Goal: Ask a question: Seek information or help from site administrators or community

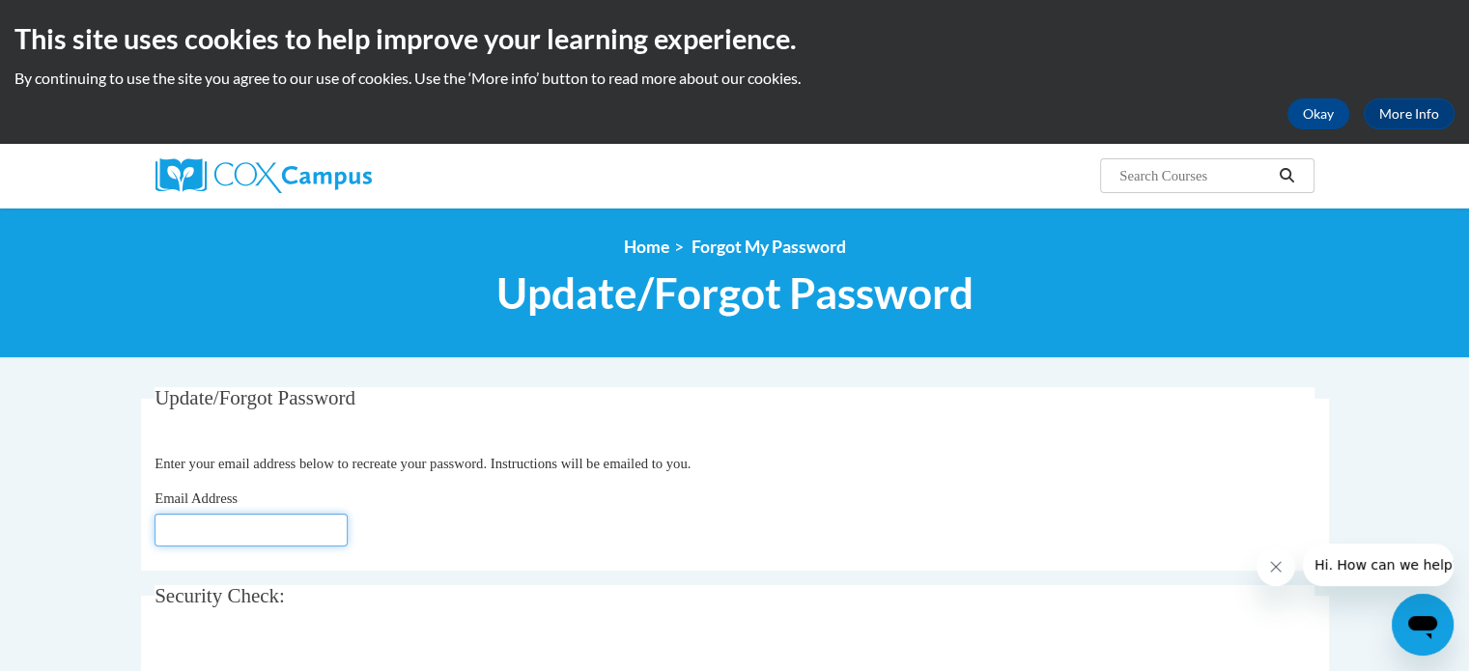
click at [197, 528] on input "Email Address" at bounding box center [250, 530] width 193 height 33
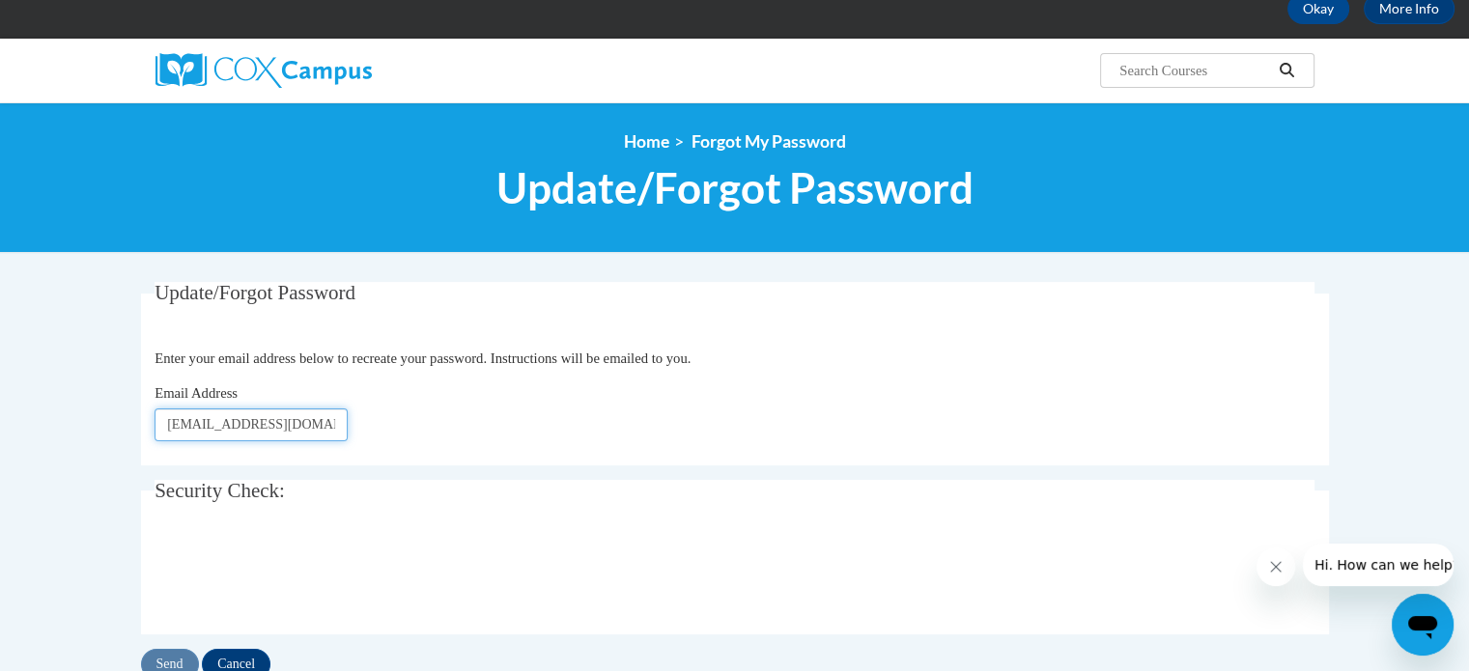
scroll to position [234, 0]
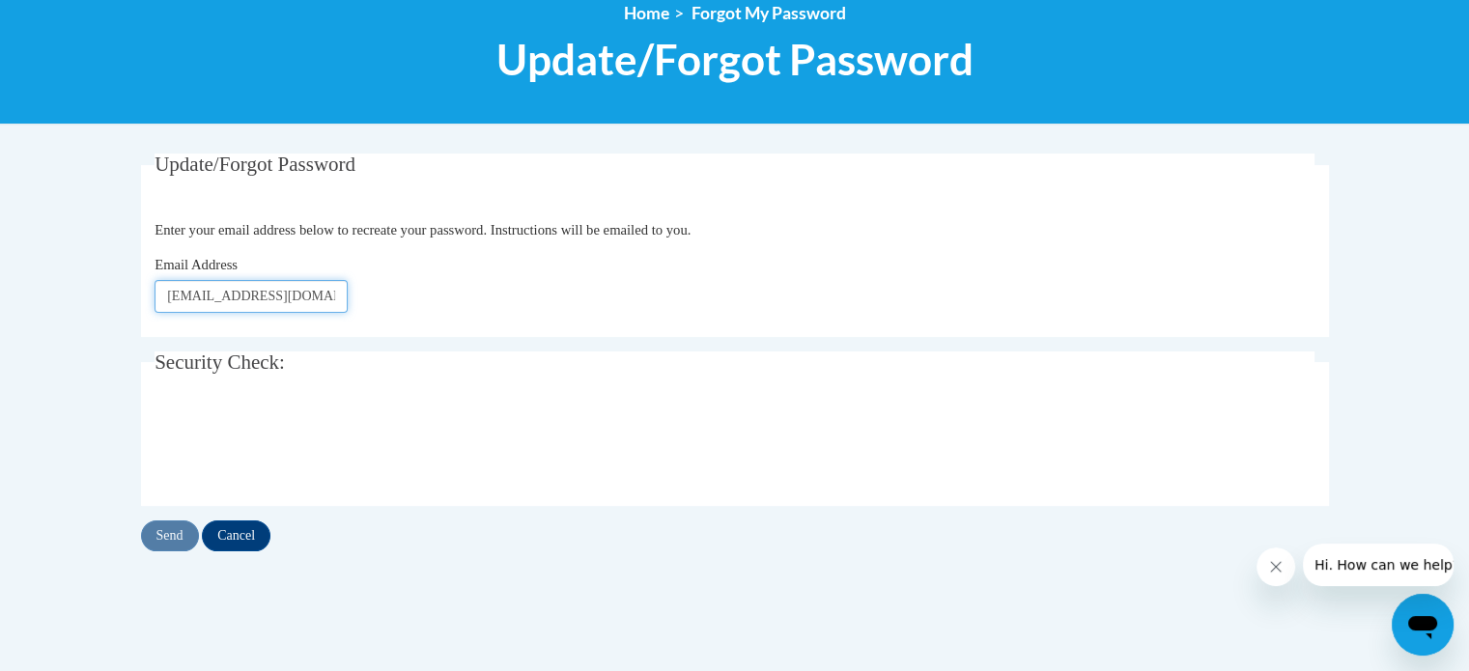
type input "[EMAIL_ADDRESS][DOMAIN_NAME]"
click at [166, 530] on input "Send" at bounding box center [170, 535] width 58 height 31
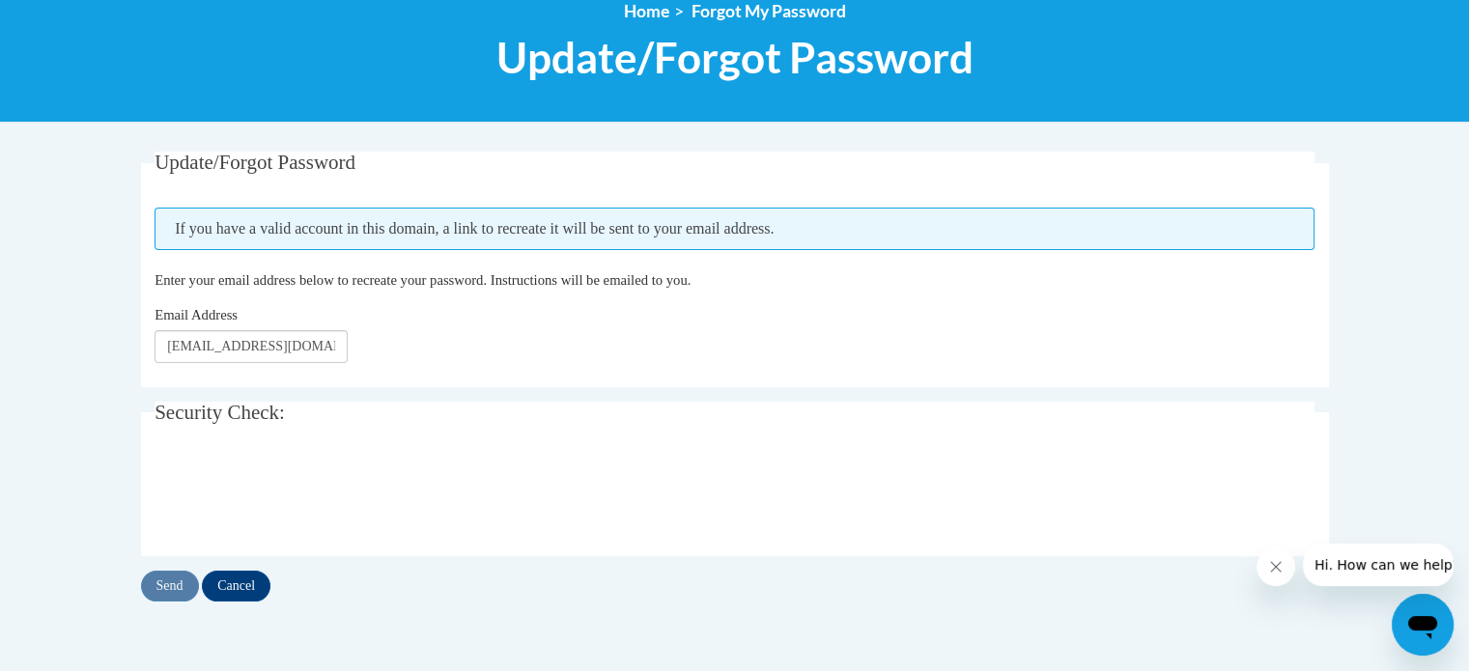
scroll to position [270, 0]
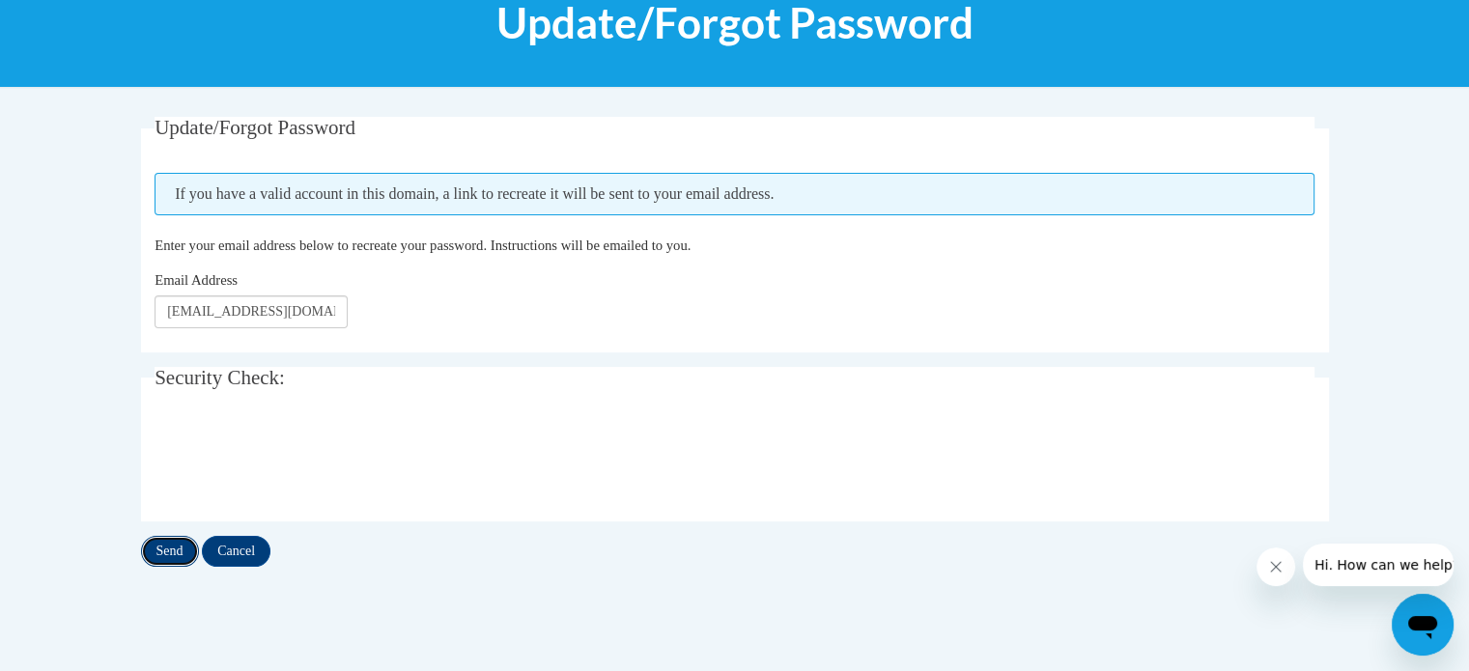
click at [167, 547] on input "Send" at bounding box center [170, 551] width 58 height 31
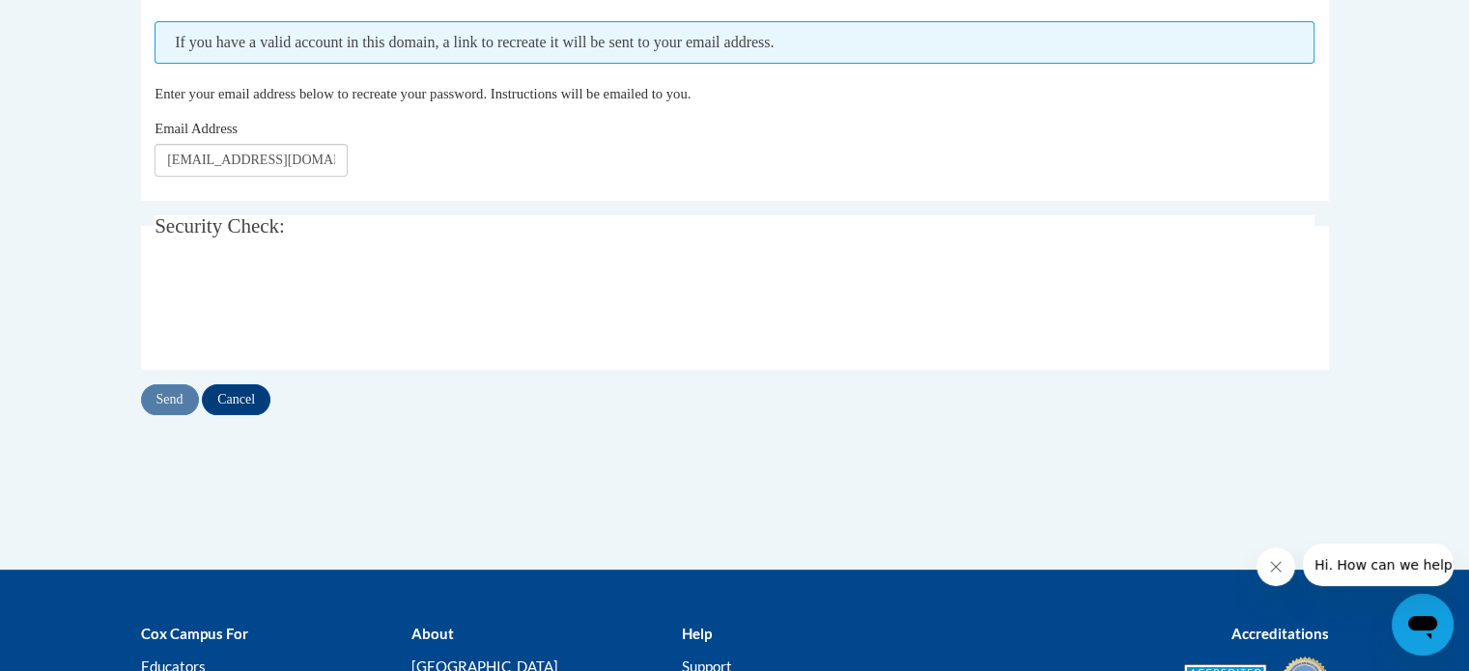
scroll to position [463, 0]
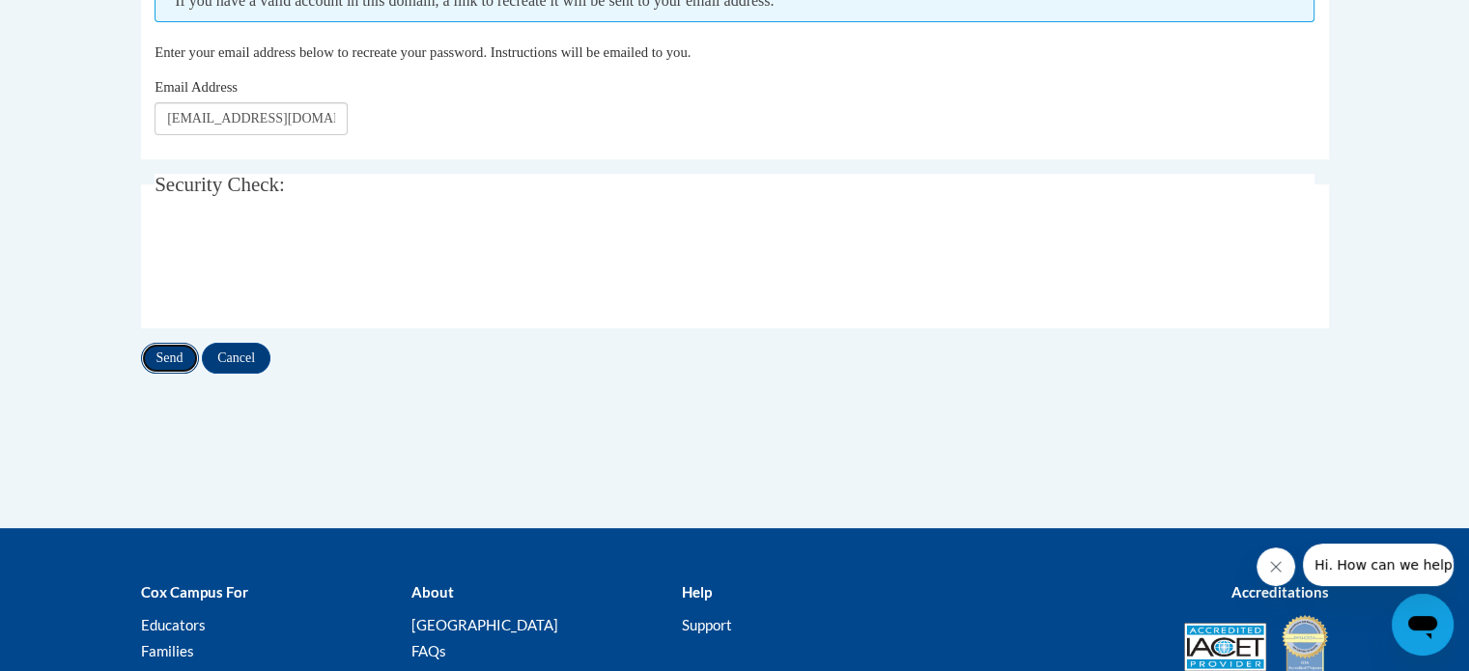
click at [171, 351] on input "Send" at bounding box center [170, 358] width 58 height 31
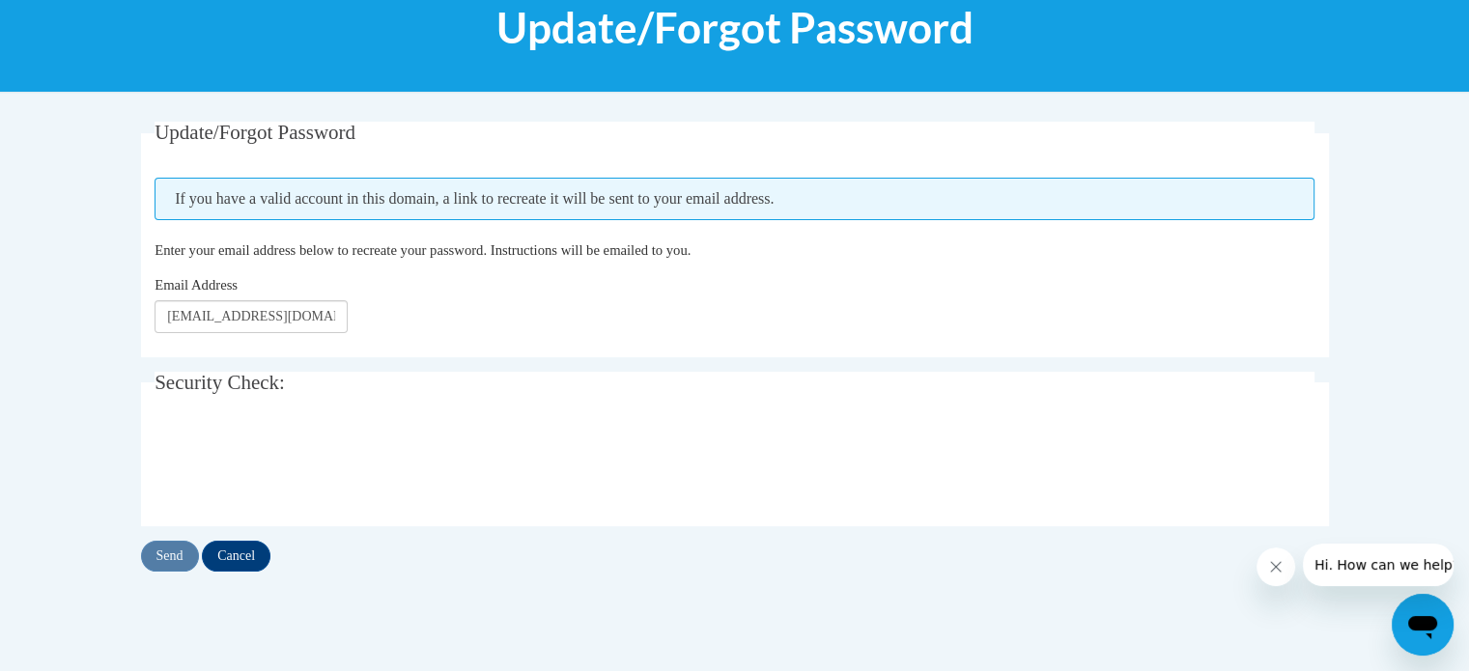
scroll to position [278, 0]
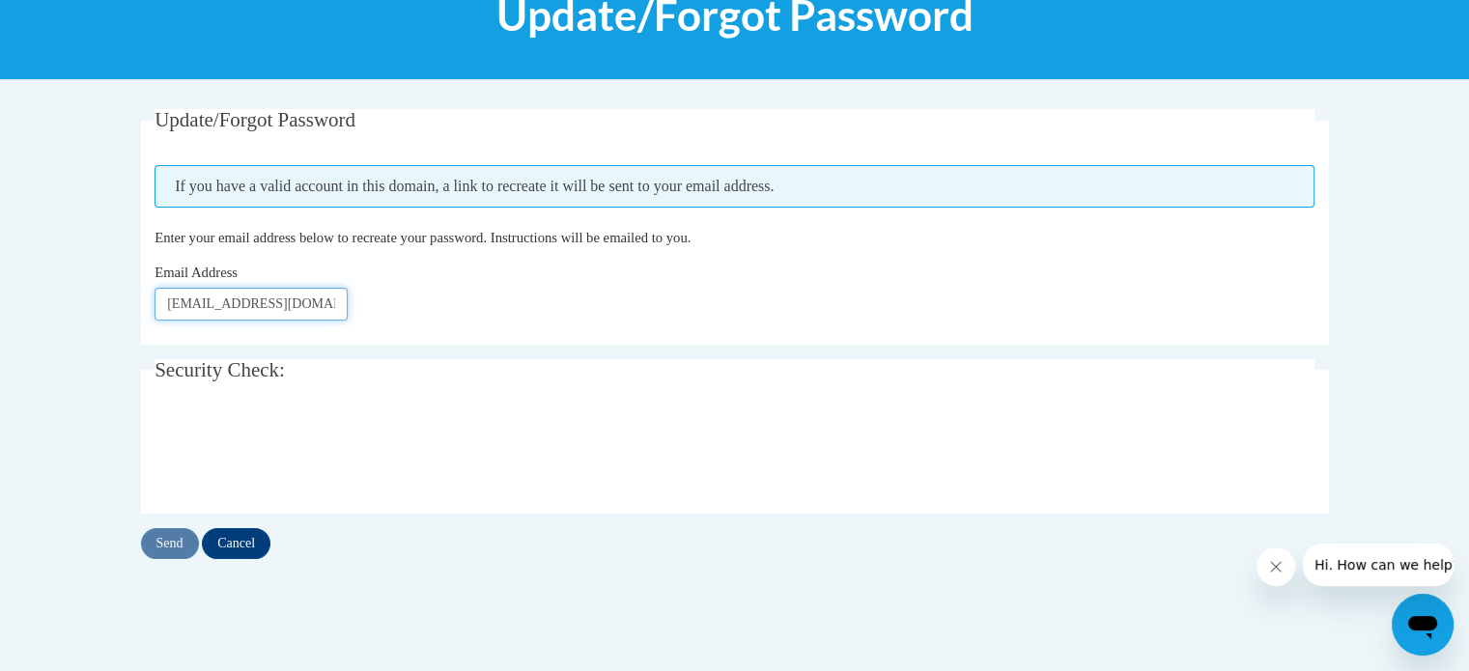
drag, startPoint x: 176, startPoint y: 303, endPoint x: 164, endPoint y: 304, distance: 11.6
click at [164, 304] on input "[EMAIL_ADDRESS][DOMAIN_NAME]" at bounding box center [250, 304] width 193 height 33
type input "Winstonm480@gmail.com"
click at [166, 539] on input "Send" at bounding box center [170, 543] width 58 height 31
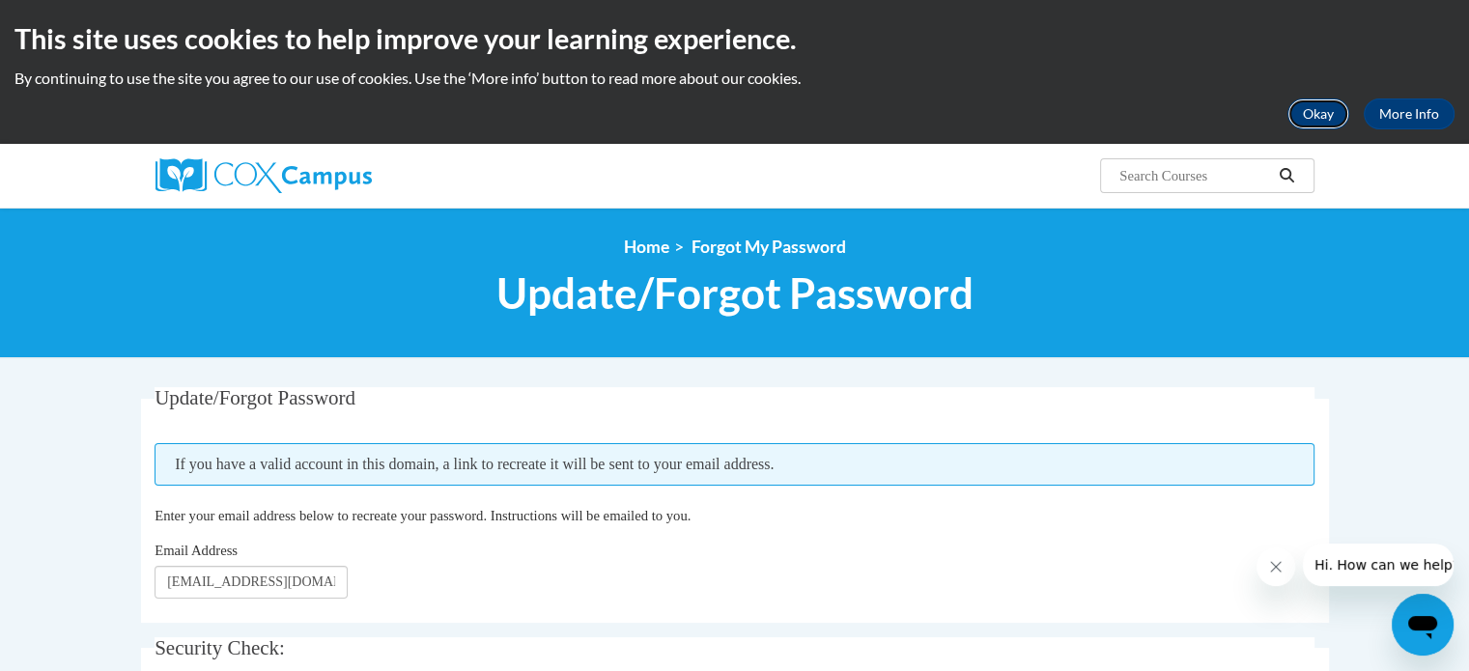
click at [1329, 107] on button "Okay" at bounding box center [1318, 113] width 62 height 31
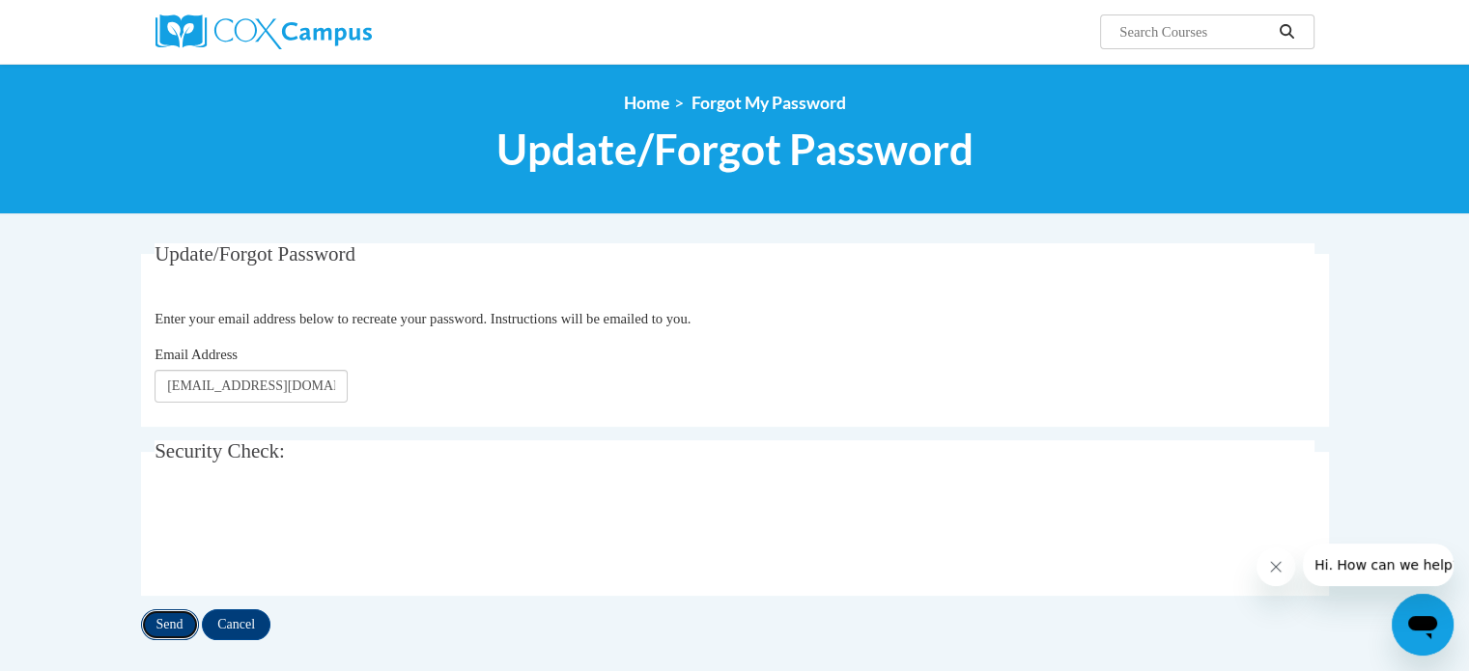
click at [176, 616] on input "Send" at bounding box center [170, 624] width 58 height 31
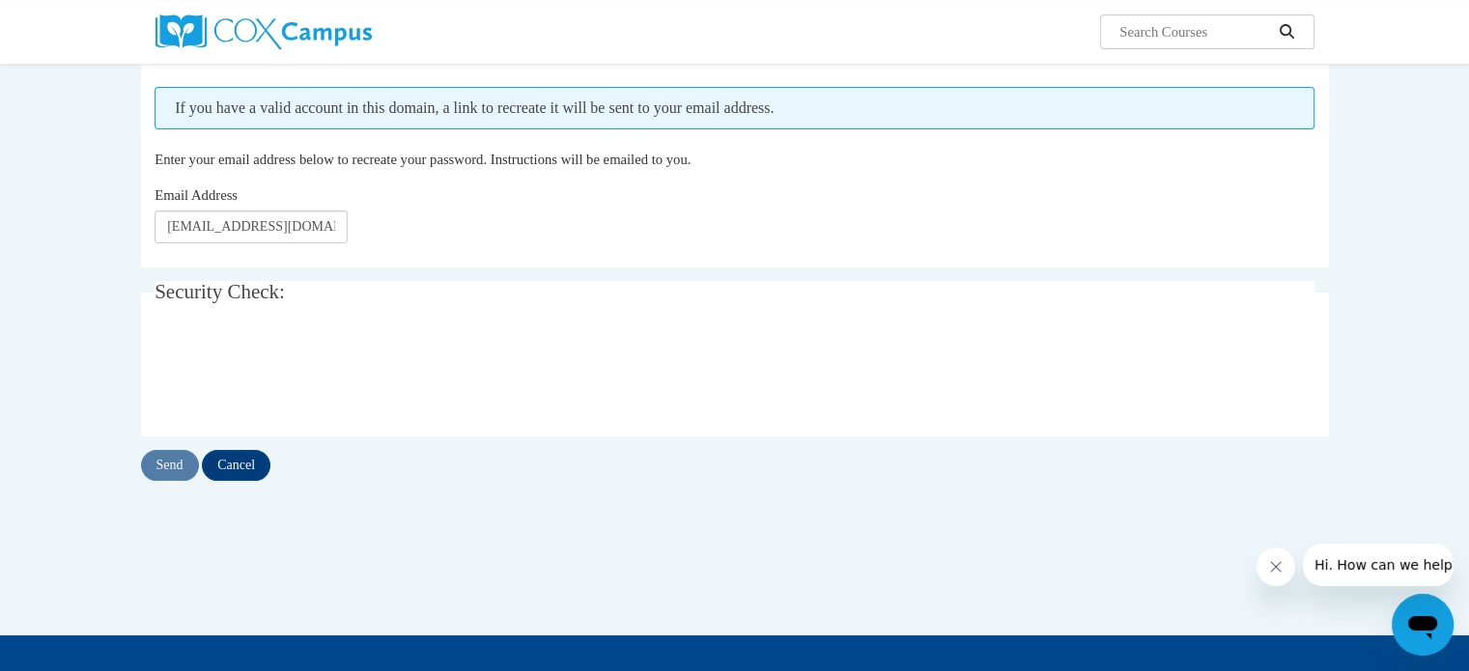
scroll to position [212, 0]
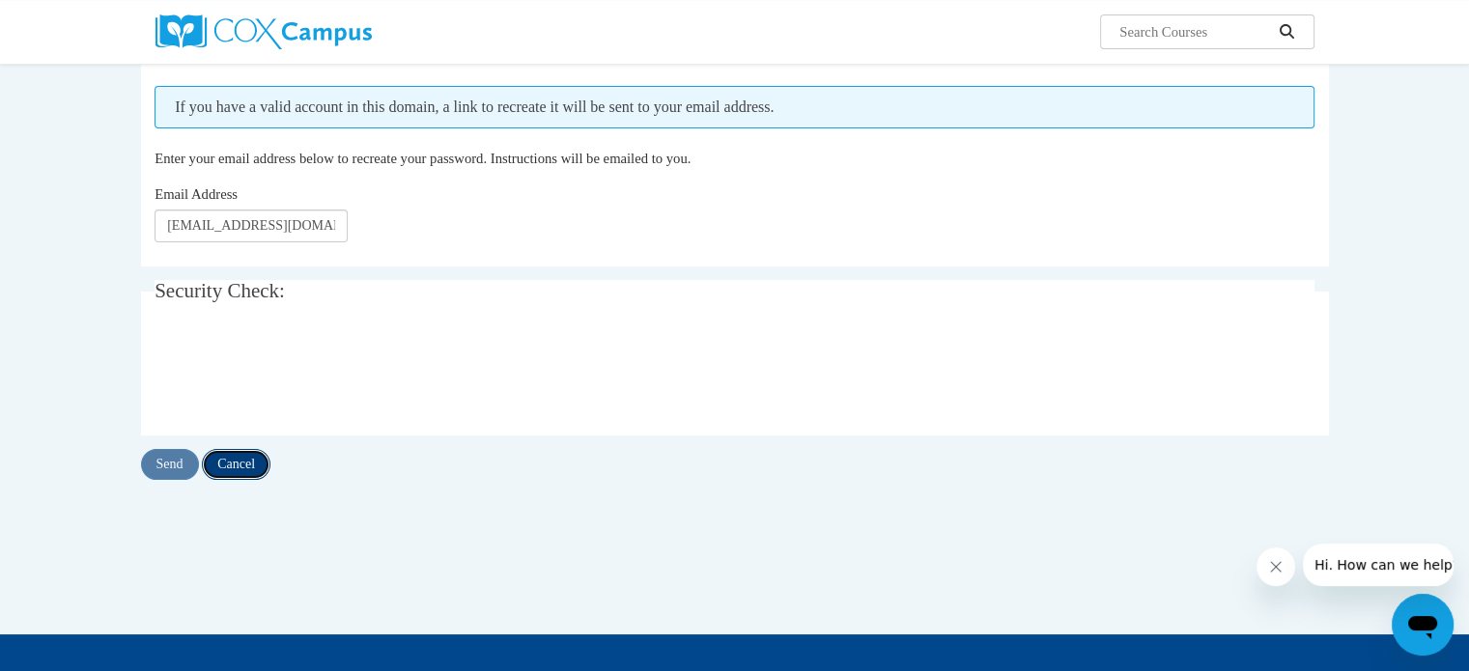
click at [247, 453] on input "Cancel" at bounding box center [236, 464] width 69 height 31
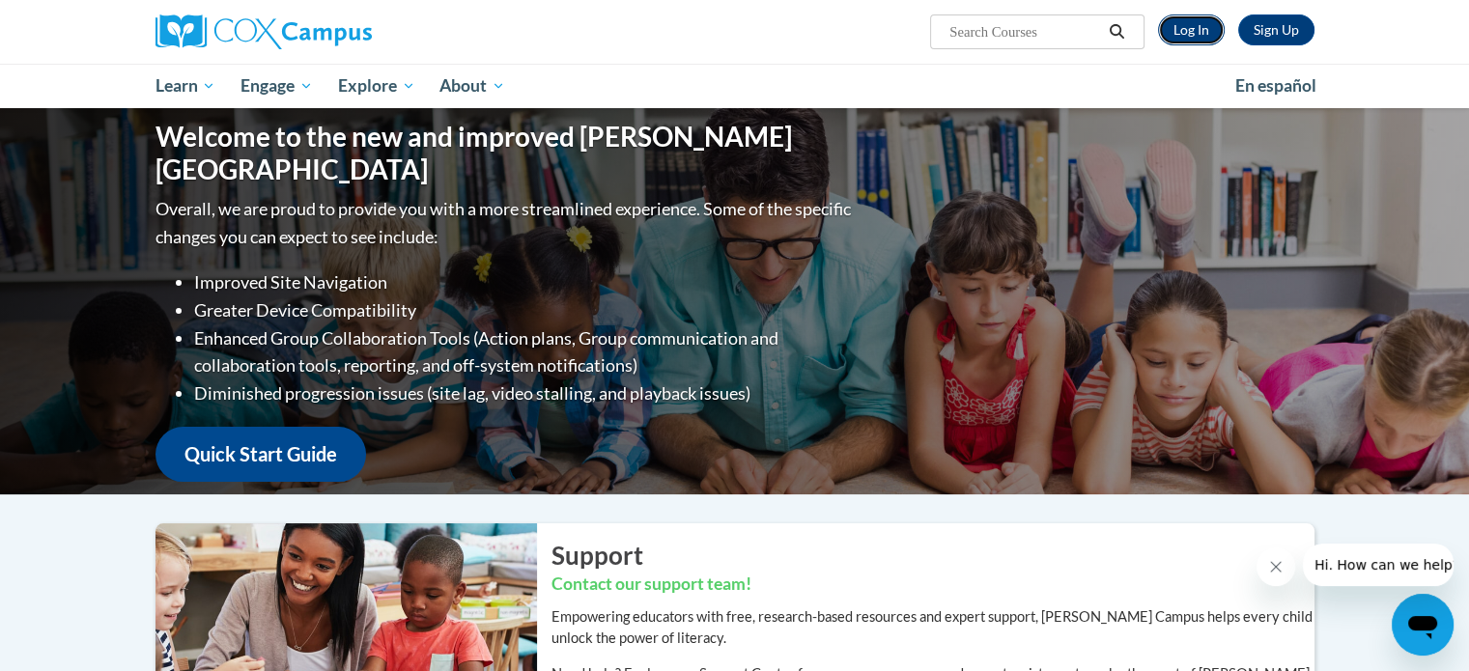
click at [1191, 26] on link "Log In" at bounding box center [1191, 29] width 67 height 31
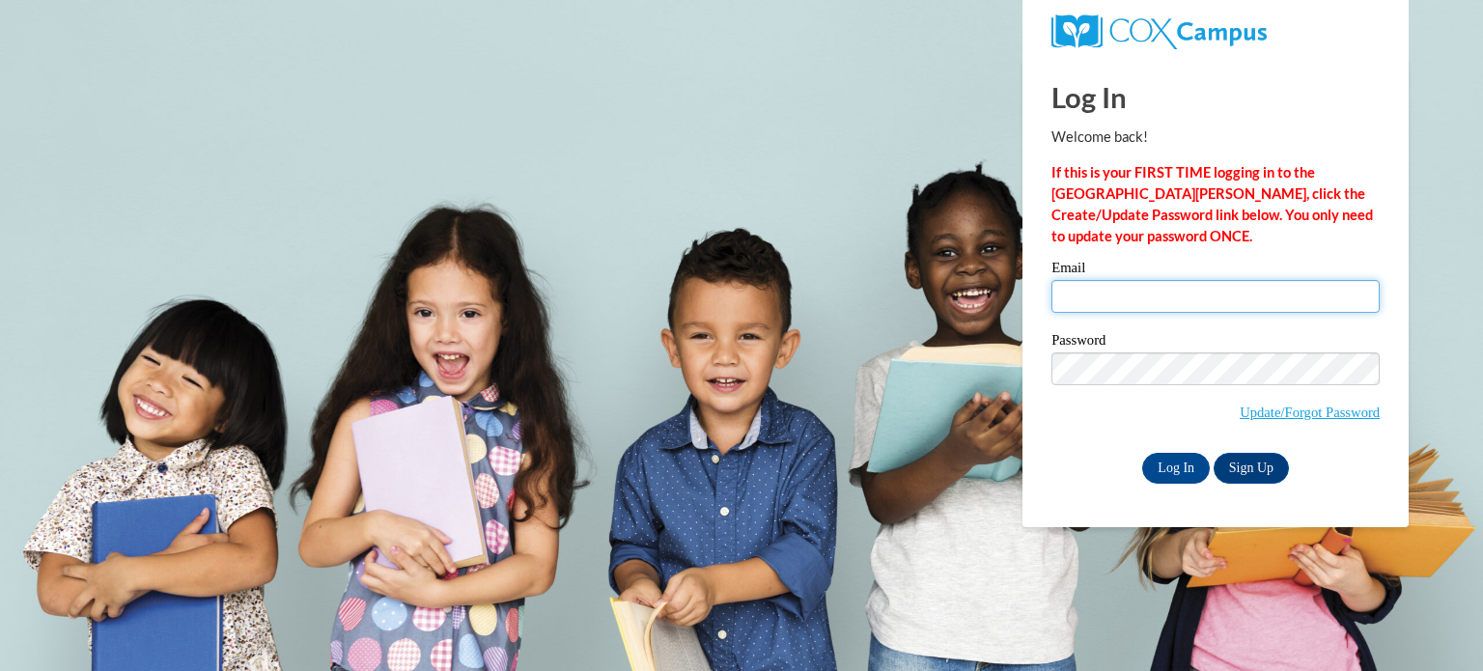
click at [1116, 293] on input "Email" at bounding box center [1216, 296] width 328 height 33
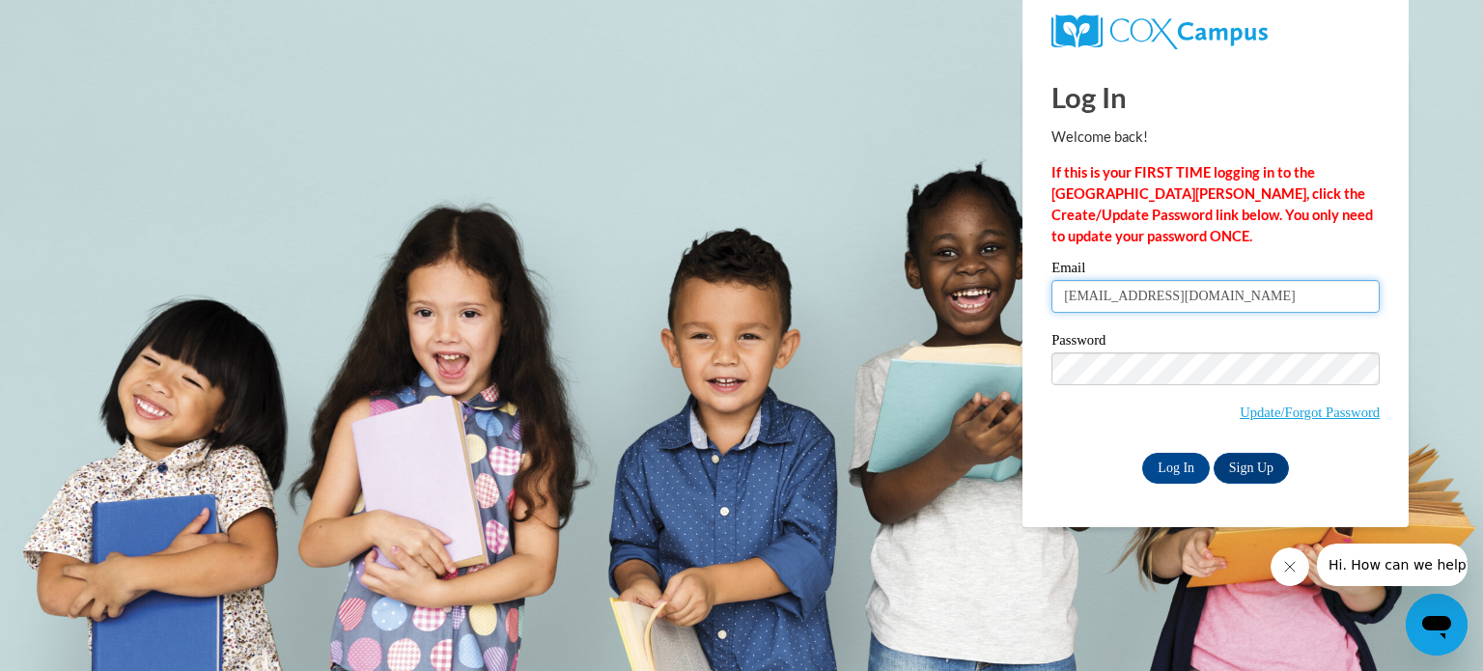
type input "[EMAIL_ADDRESS][DOMAIN_NAME]"
click at [1273, 467] on link "Sign Up" at bounding box center [1251, 468] width 75 height 31
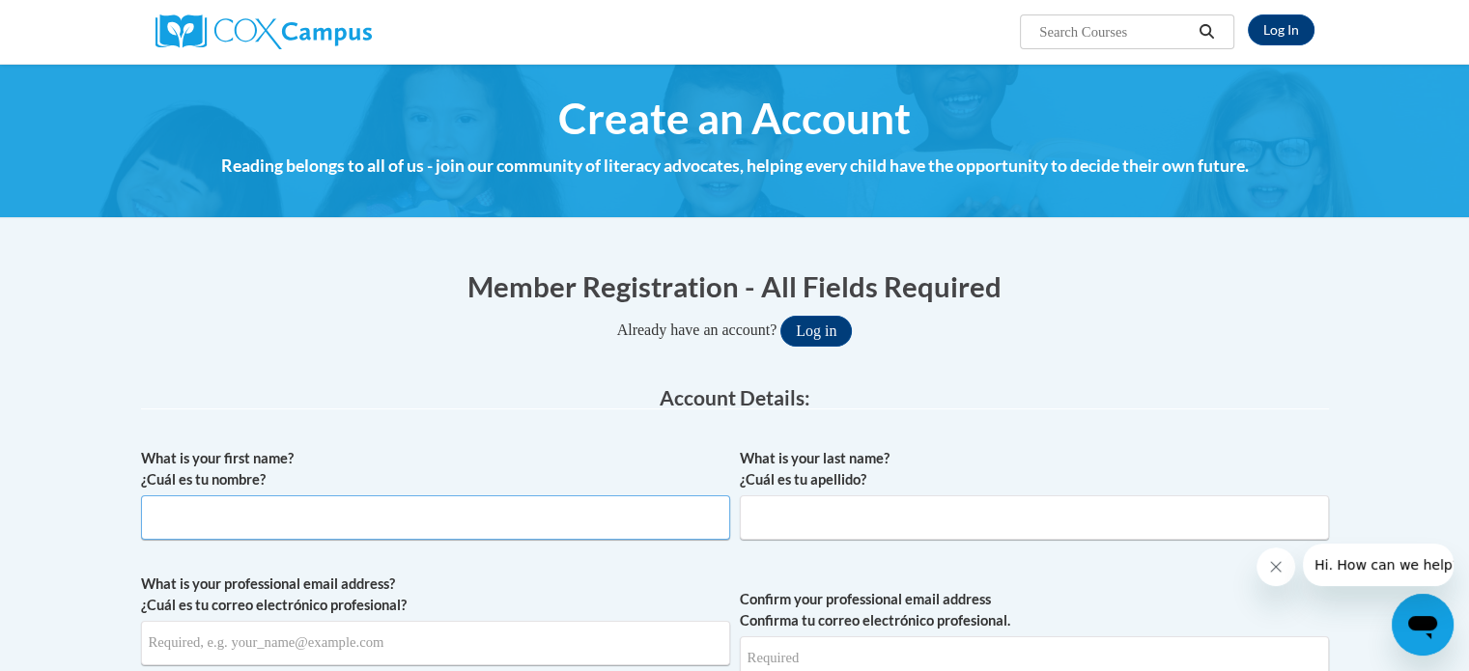
click at [326, 503] on input "What is your first name? ¿Cuál es tu nombre?" at bounding box center [435, 517] width 589 height 44
type input "[PERSON_NAME]"
click at [776, 505] on input "What is your last name? ¿Cuál es tu apellido?" at bounding box center [1034, 517] width 589 height 44
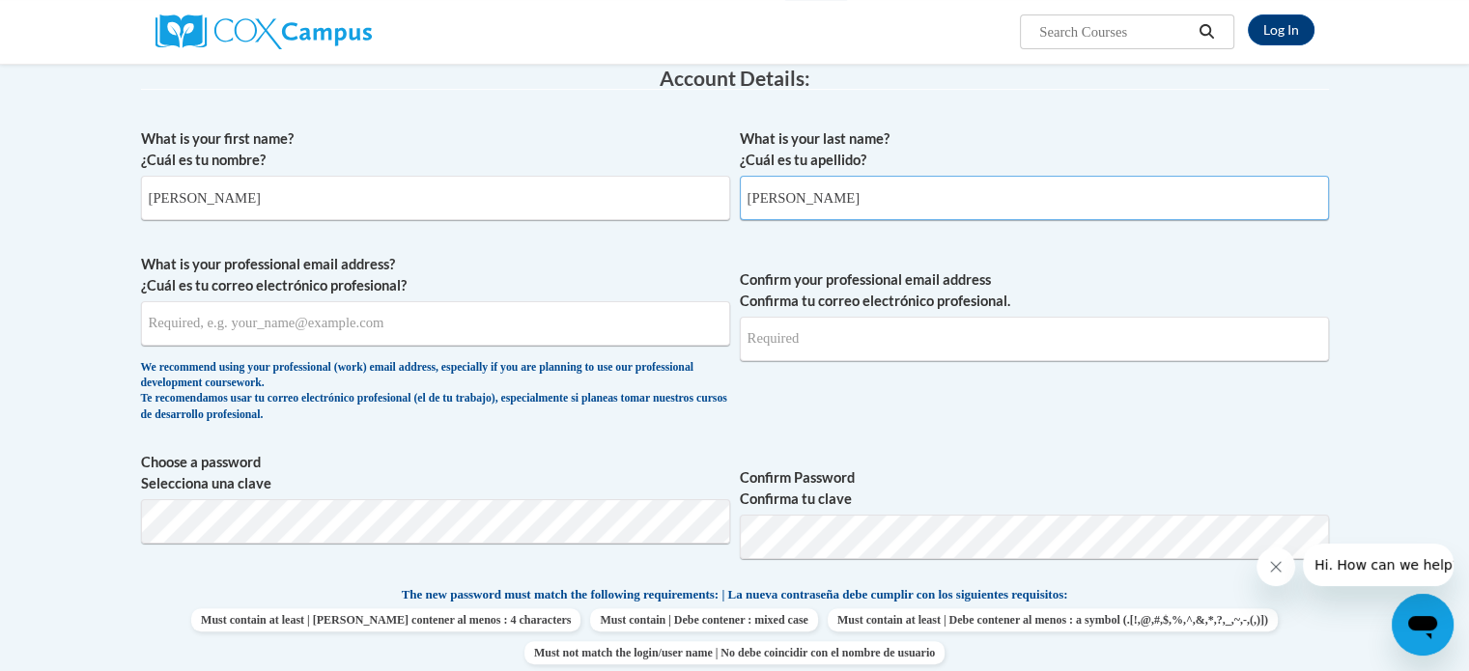
scroll to position [349, 0]
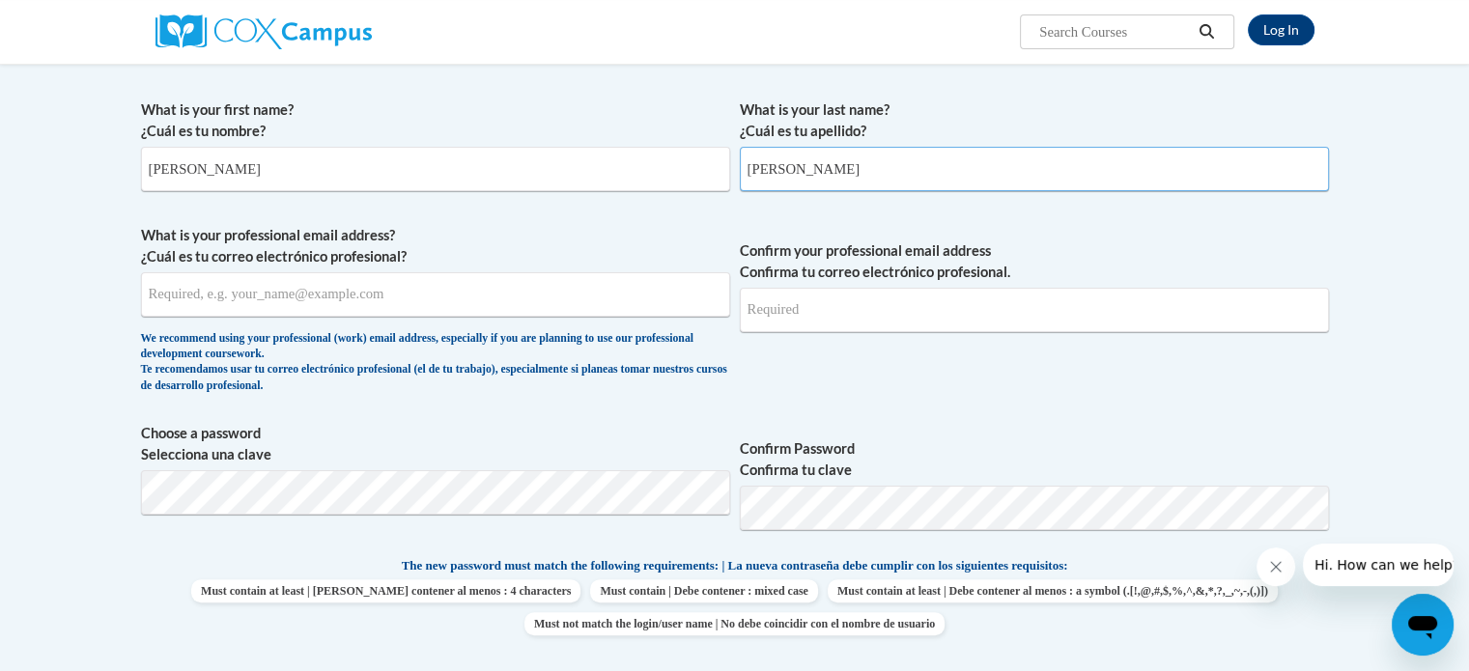
type input "Winston"
click at [406, 296] on input "What is your professional email address? ¿Cuál es tu correo electrónico profesi…" at bounding box center [435, 294] width 589 height 44
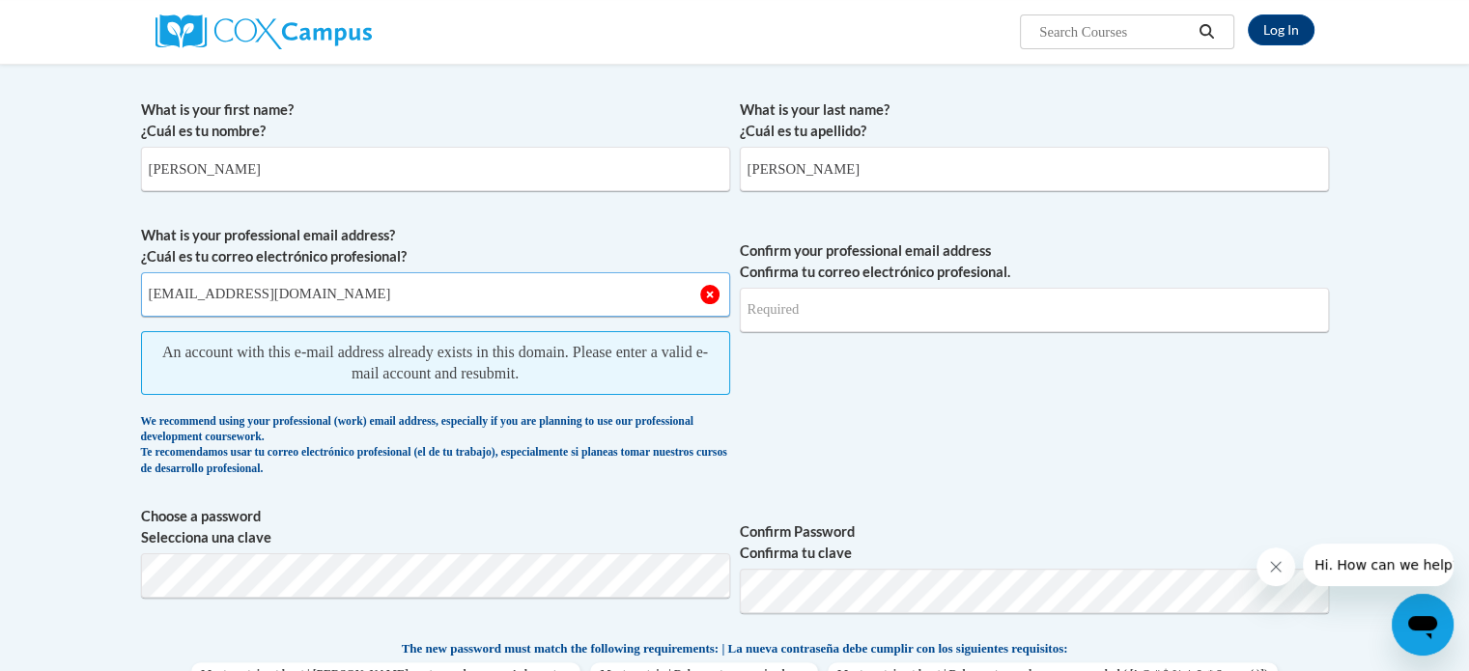
type input "[EMAIL_ADDRESS][DOMAIN_NAME]"
click at [776, 320] on input "Confirm your professional email address Confirma tu correo electrónico profesio…" at bounding box center [1034, 310] width 589 height 44
type input "[EMAIL_ADDRESS][DOMAIN_NAME]"
click at [1282, 27] on link "Log In" at bounding box center [1281, 29] width 67 height 31
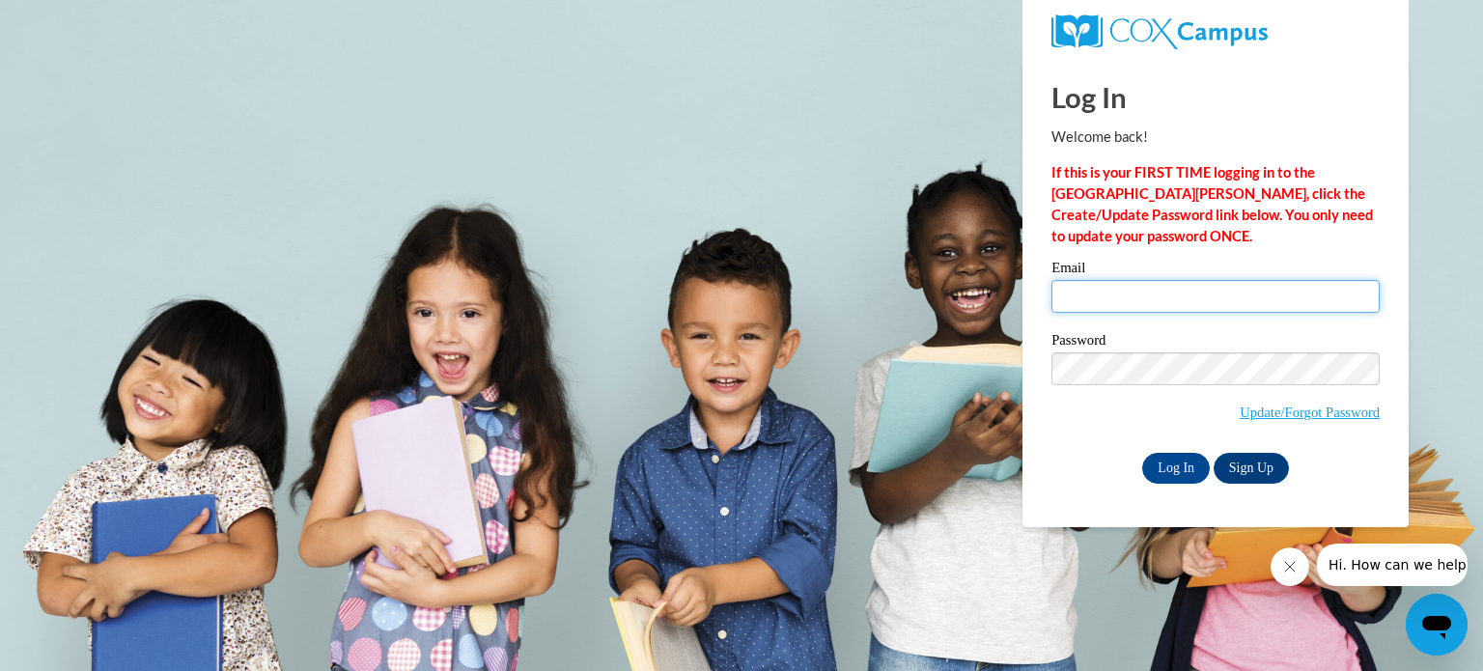
drag, startPoint x: 1163, startPoint y: 301, endPoint x: 1139, endPoint y: 304, distance: 23.4
click at [1139, 304] on input "Email" at bounding box center [1216, 296] width 328 height 33
type input "[EMAIL_ADDRESS][DOMAIN_NAME]"
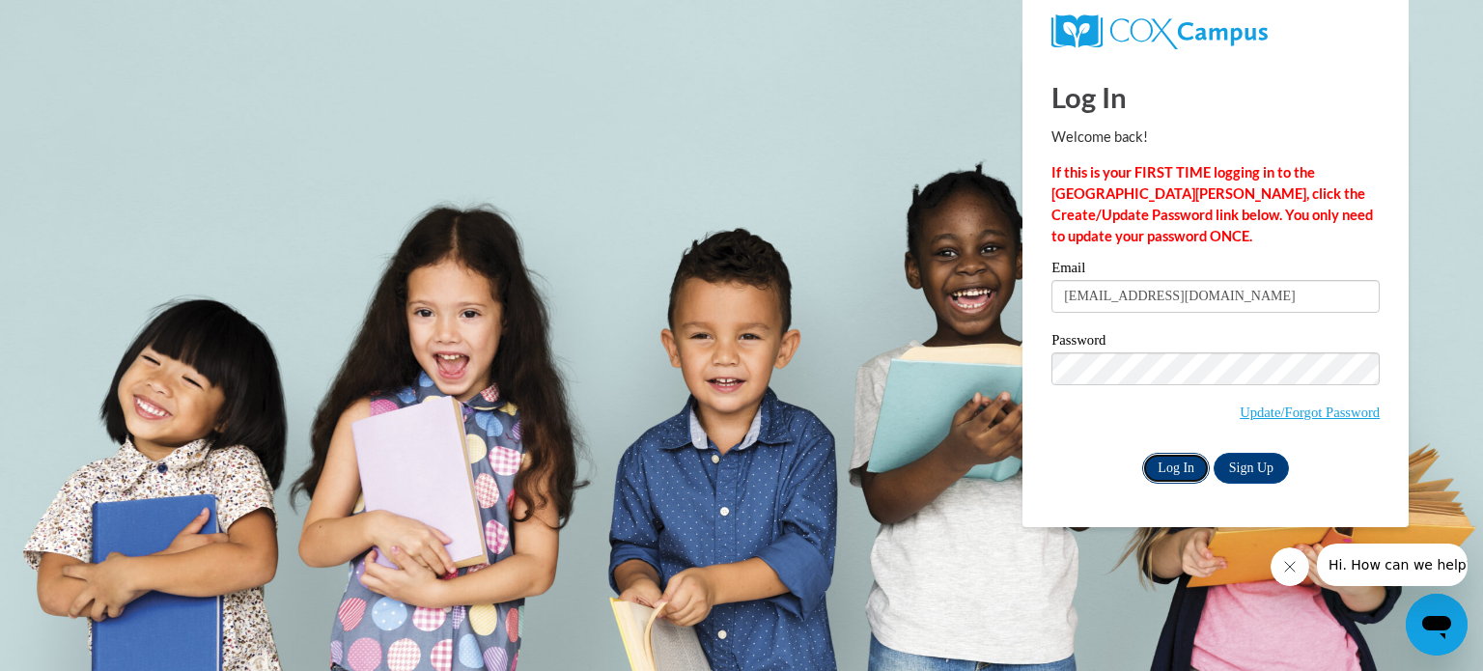
click at [1177, 463] on input "Log In" at bounding box center [1176, 468] width 68 height 31
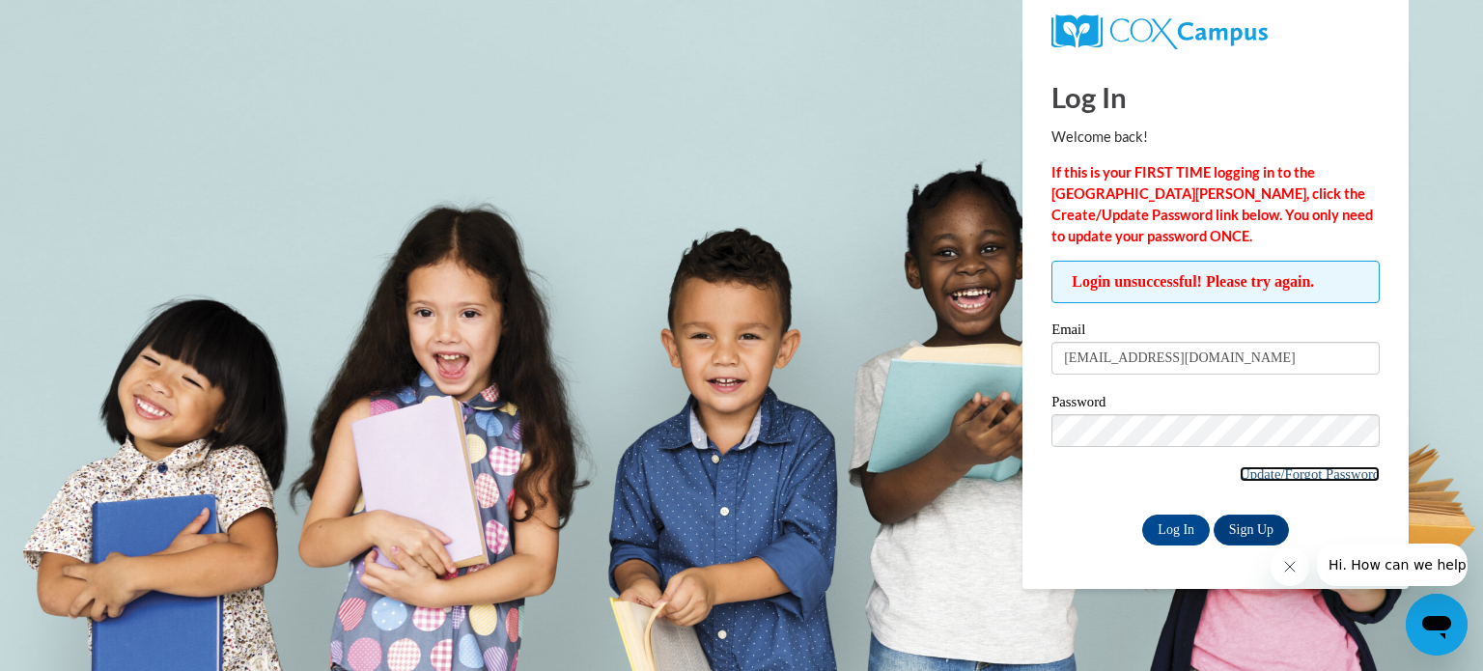
click at [1251, 468] on link "Update/Forgot Password" at bounding box center [1310, 473] width 140 height 15
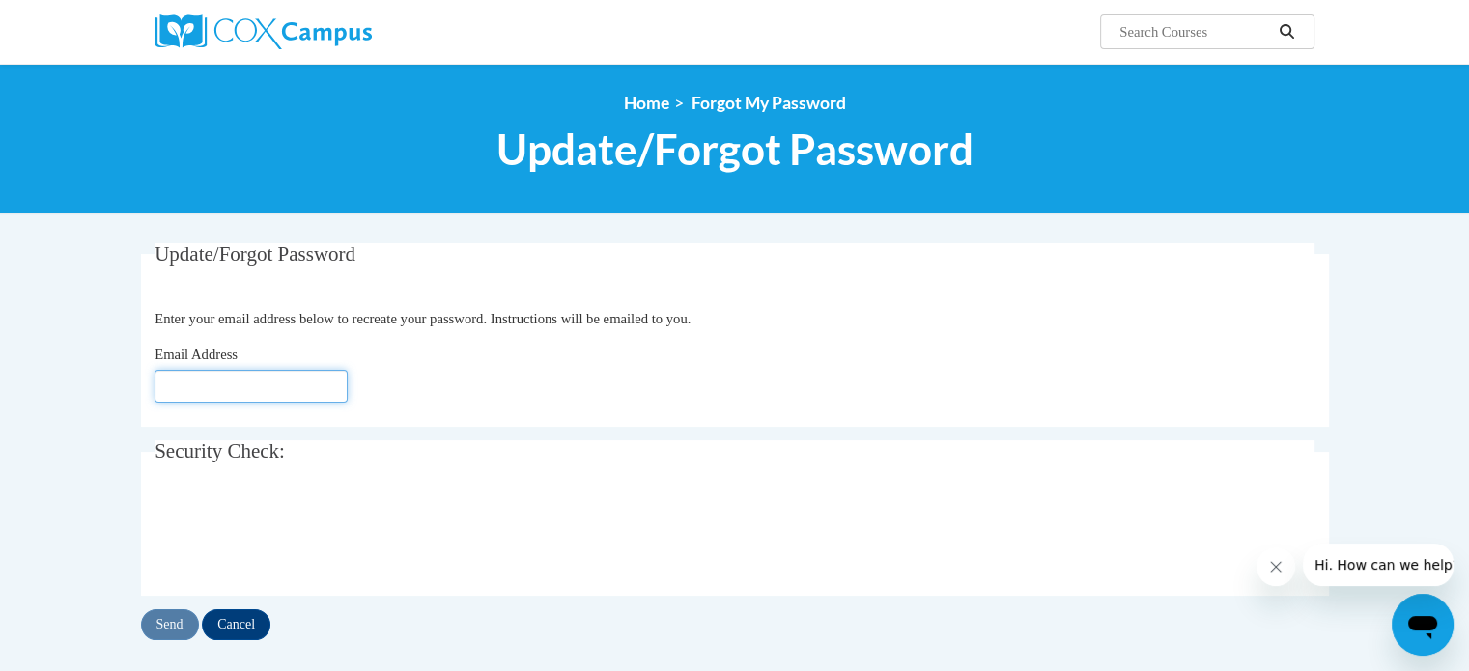
click at [305, 380] on input "Email Address" at bounding box center [250, 386] width 193 height 33
type input "[EMAIL_ADDRESS][DOMAIN_NAME]"
click at [166, 617] on input "Send" at bounding box center [170, 624] width 58 height 31
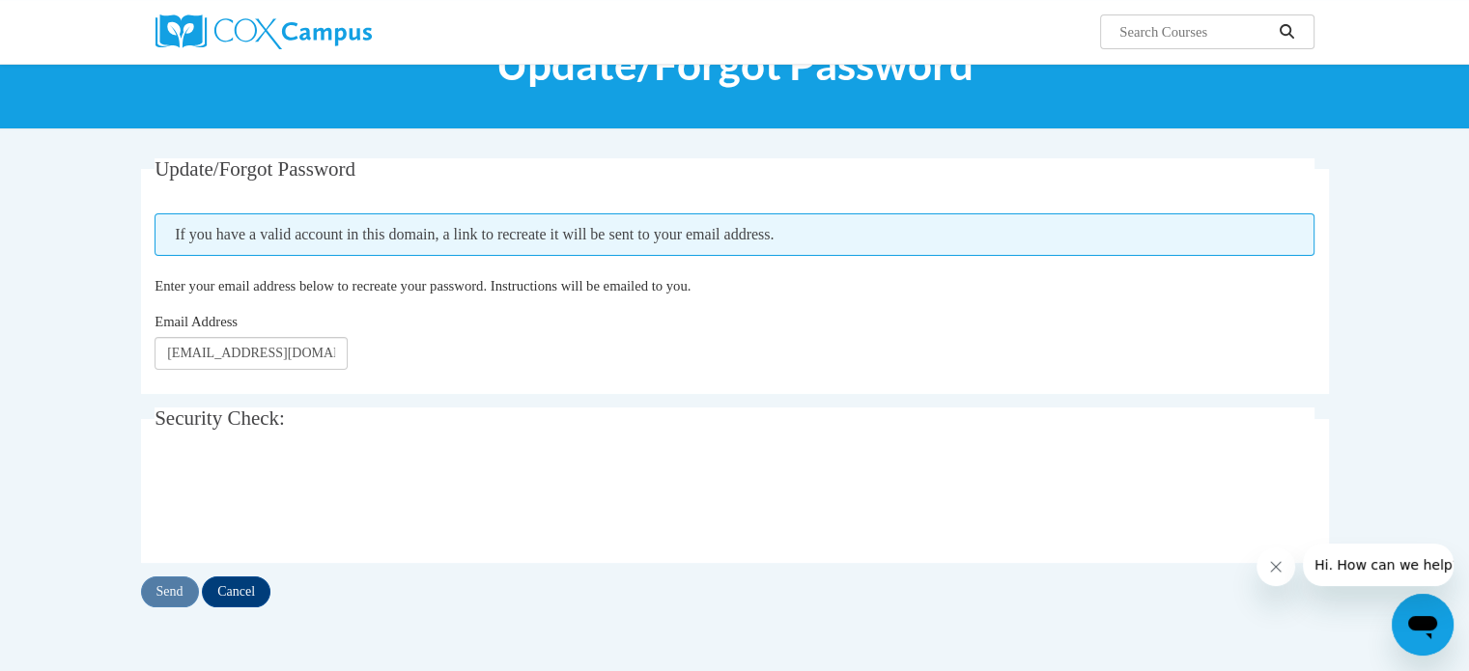
scroll to position [86, 0]
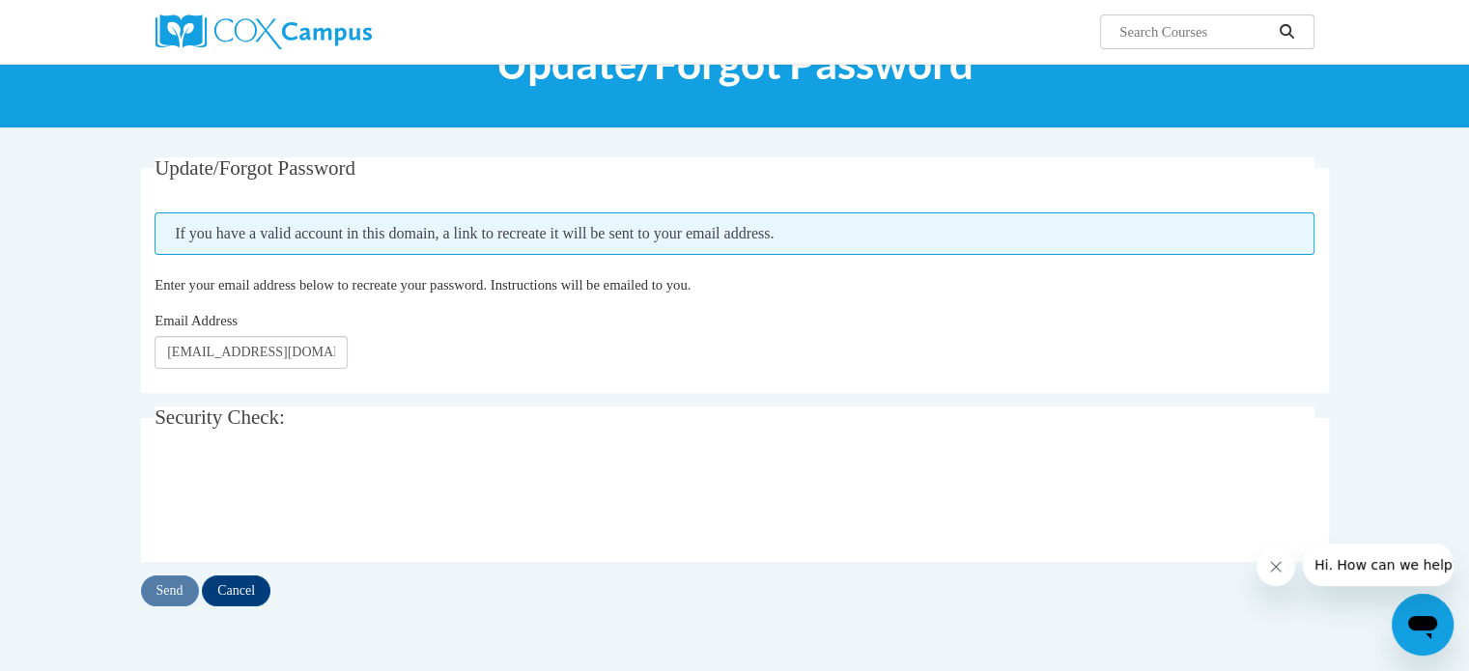
click at [1459, 401] on body "Search Search... <en>My Learning</en><fr>New fr_My Learning</fr><it>New it_My L…" at bounding box center [734, 496] width 1469 height 1165
click at [182, 586] on div "Send Cancel" at bounding box center [735, 590] width 1188 height 31
click at [179, 582] on input "Send" at bounding box center [170, 590] width 58 height 31
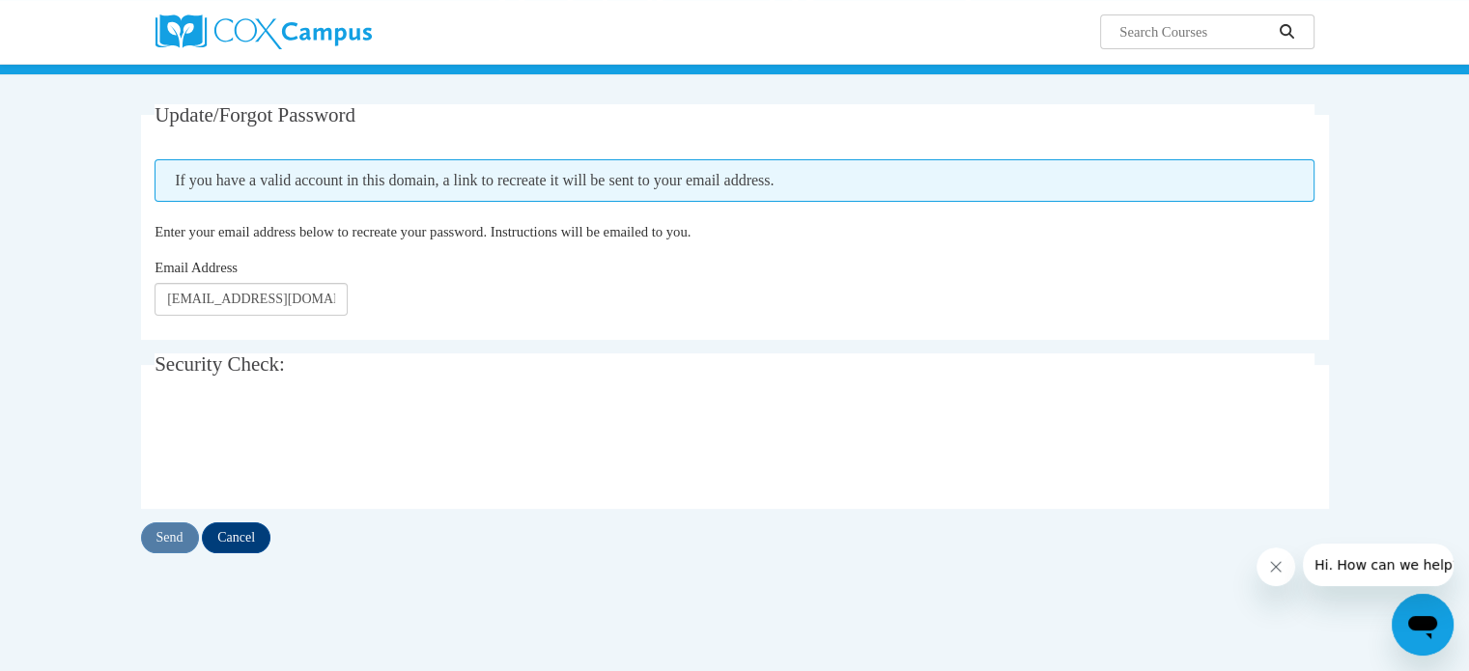
scroll to position [142, 0]
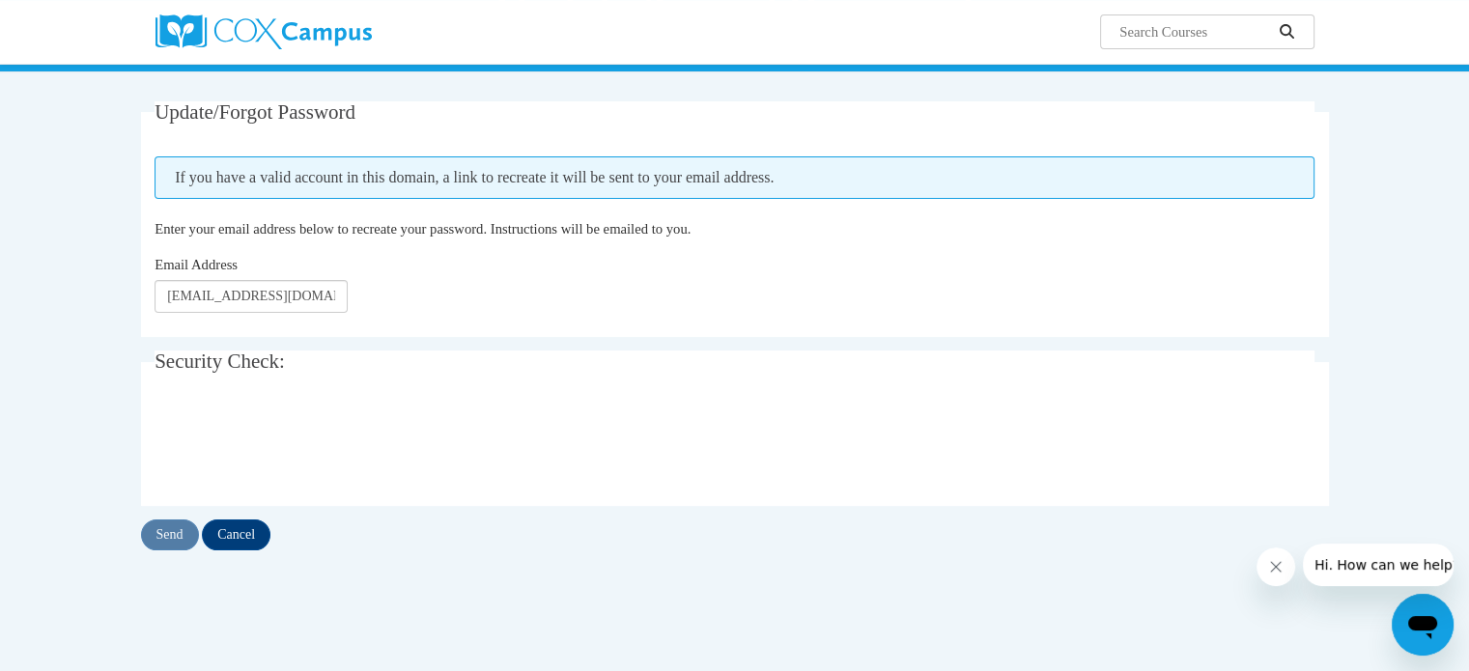
click at [1362, 565] on span "Hi. How can we help?" at bounding box center [1386, 564] width 145 height 15
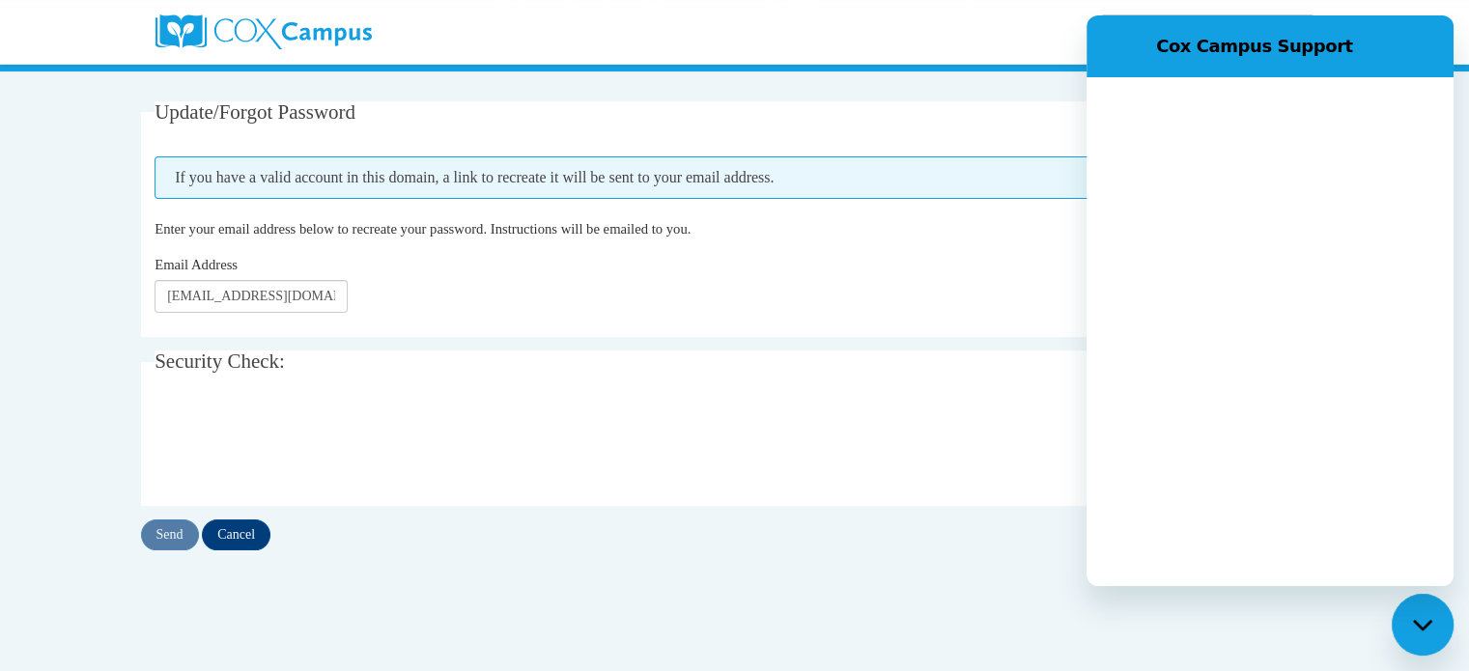
scroll to position [0, 0]
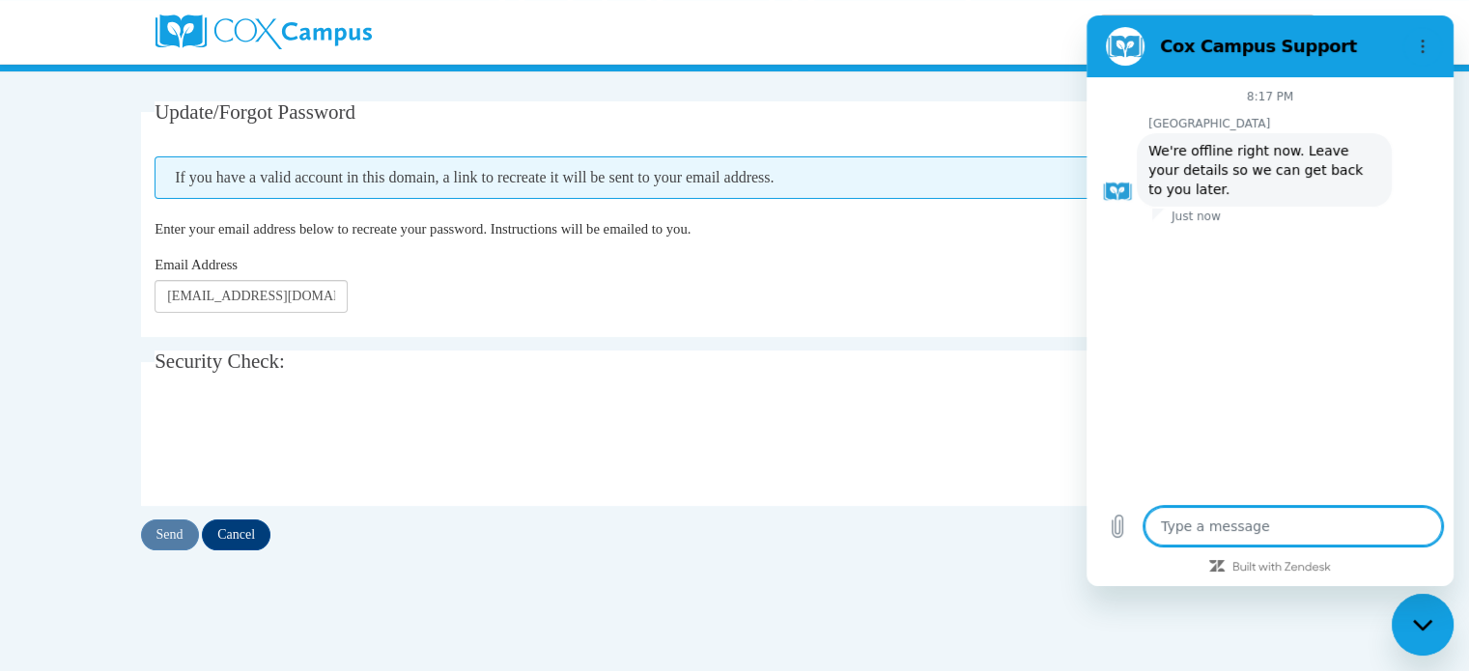
type textarea "x"
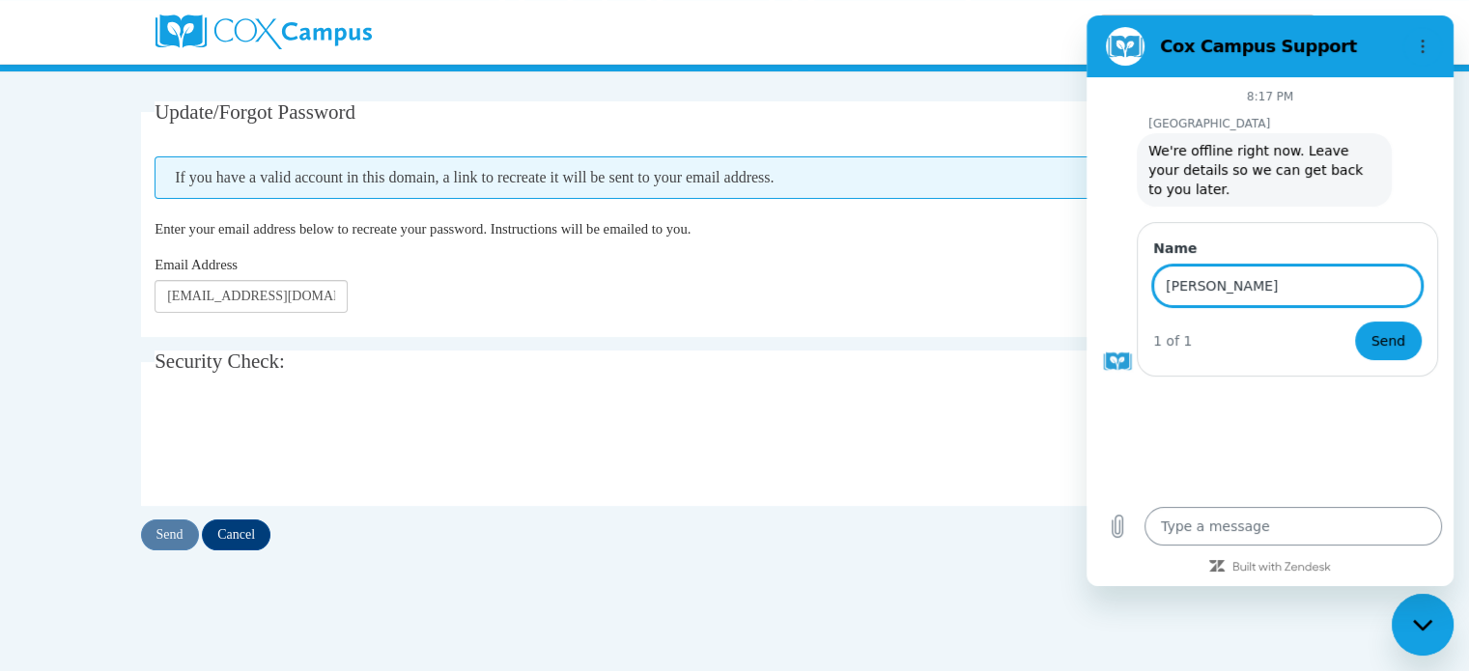
type input "[PERSON_NAME]"
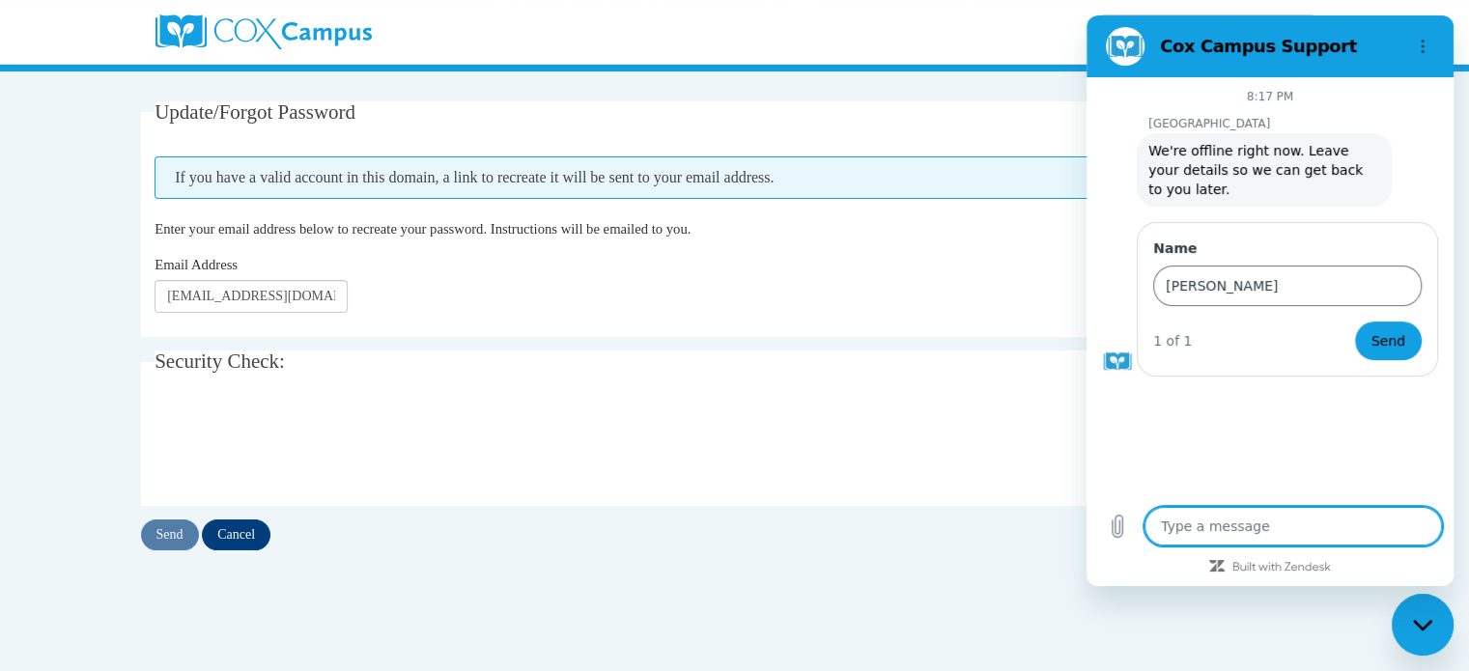
click at [1270, 518] on textarea at bounding box center [1292, 526] width 297 height 39
type textarea "W"
type textarea "x"
type textarea "Wh"
type textarea "x"
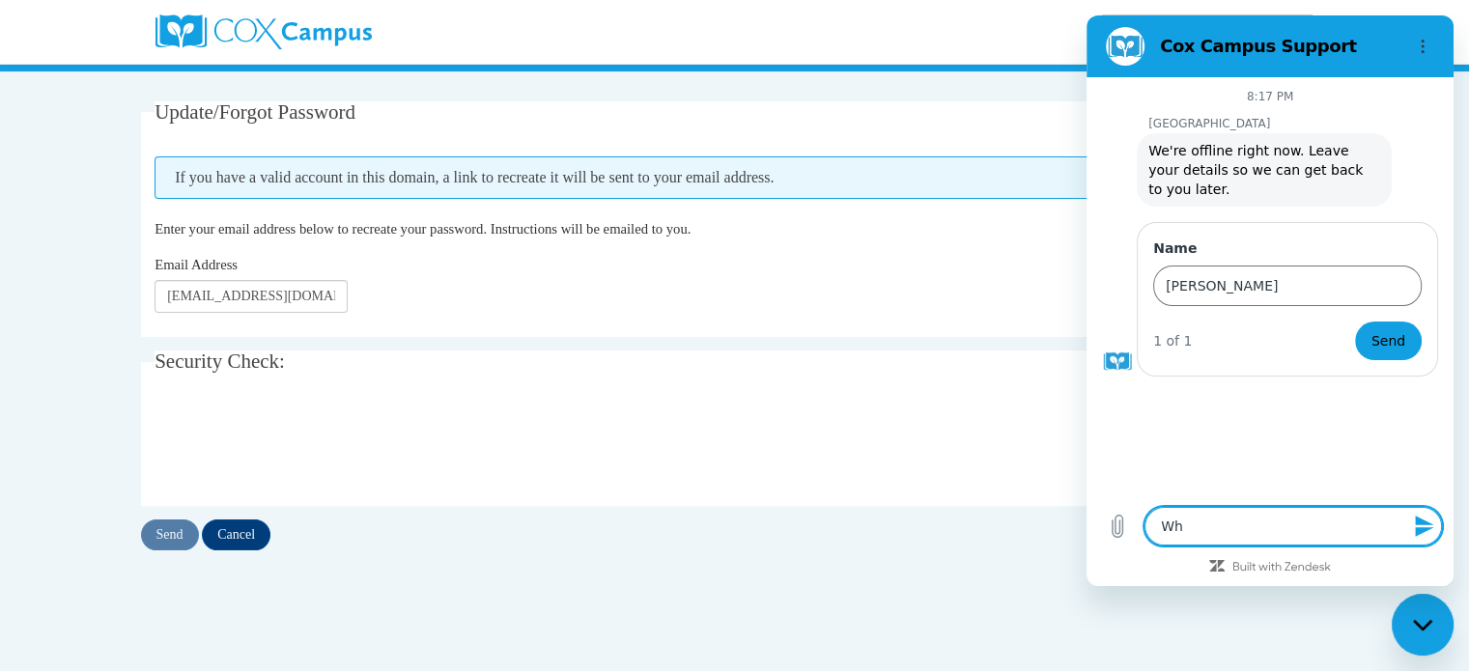
type textarea "Why"
type textarea "x"
type textarea "Why"
type textarea "x"
type textarea "Why c"
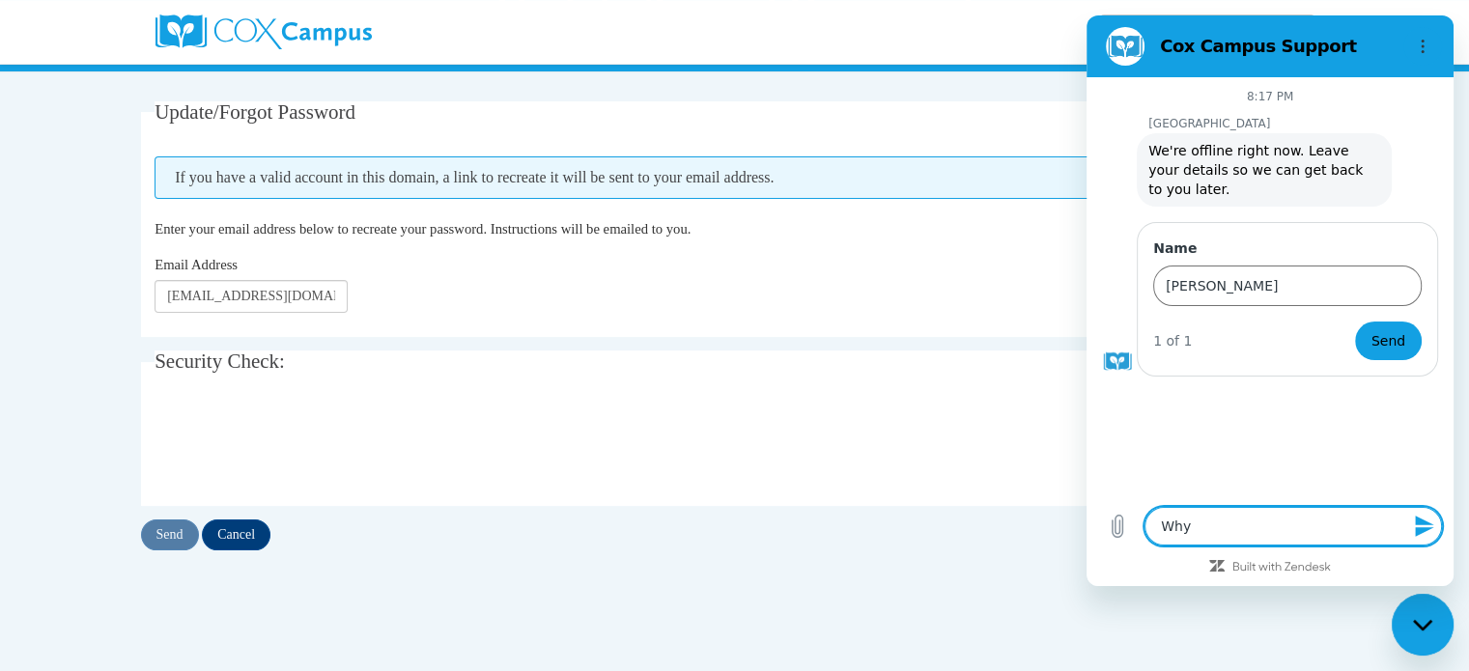
type textarea "x"
type textarea "Why ca"
type textarea "x"
type textarea "Why can"
type textarea "x"
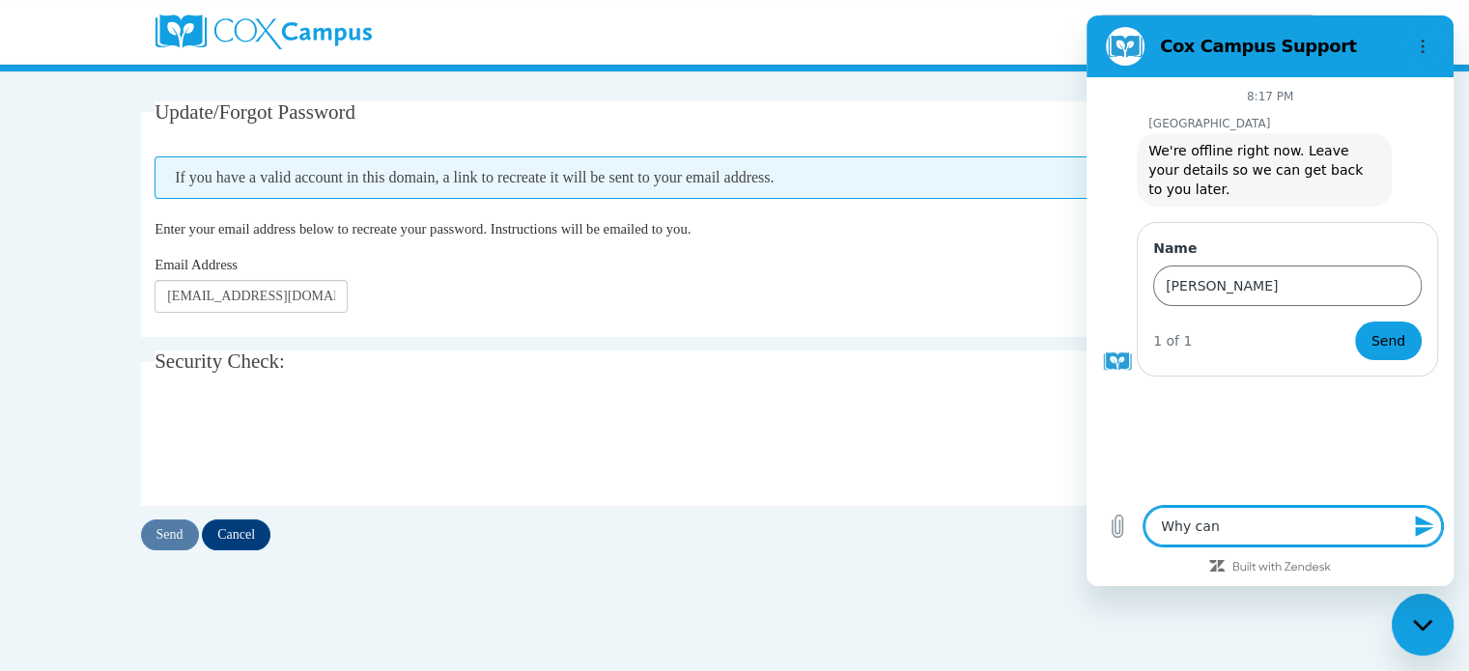
type textarea "Why can;"
type textarea "x"
type textarea "Why can;t"
type textarea "x"
type textarea "Why can;t"
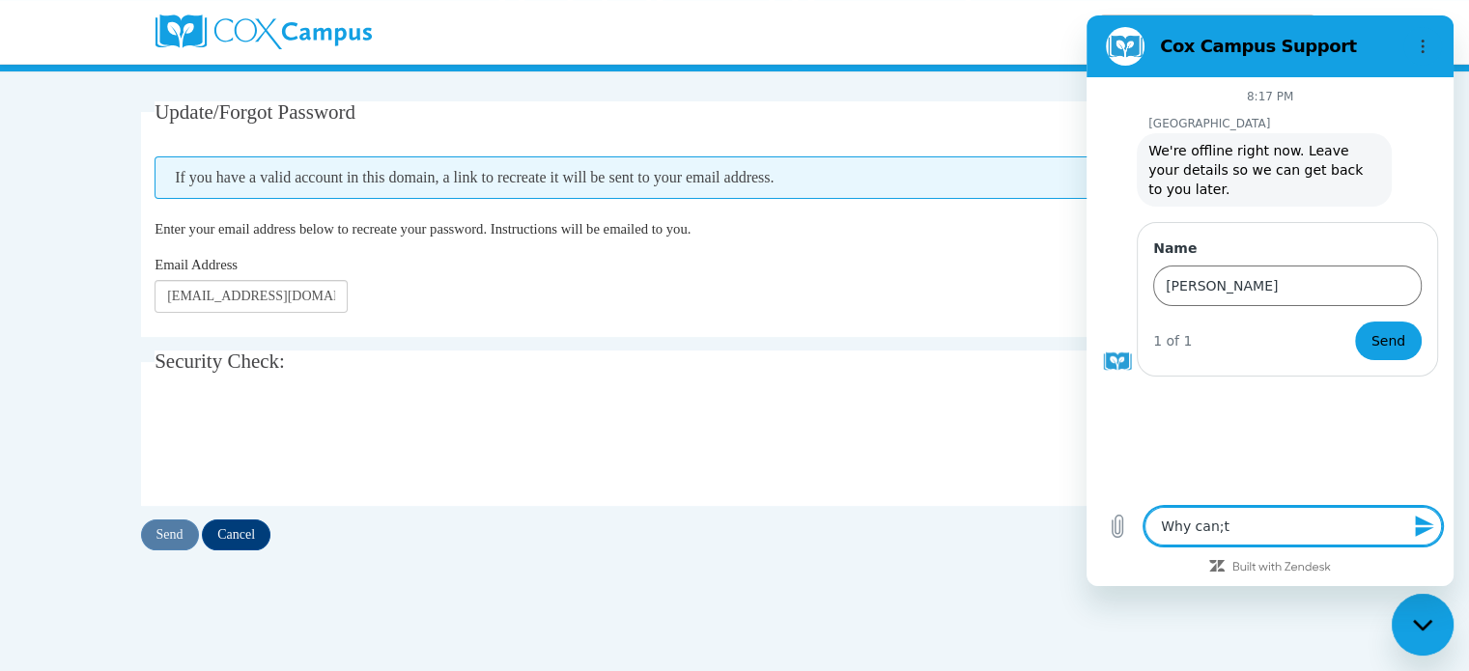
type textarea "x"
type textarea "Why can;t I"
type textarea "x"
type textarea "Why can;t I"
type textarea "x"
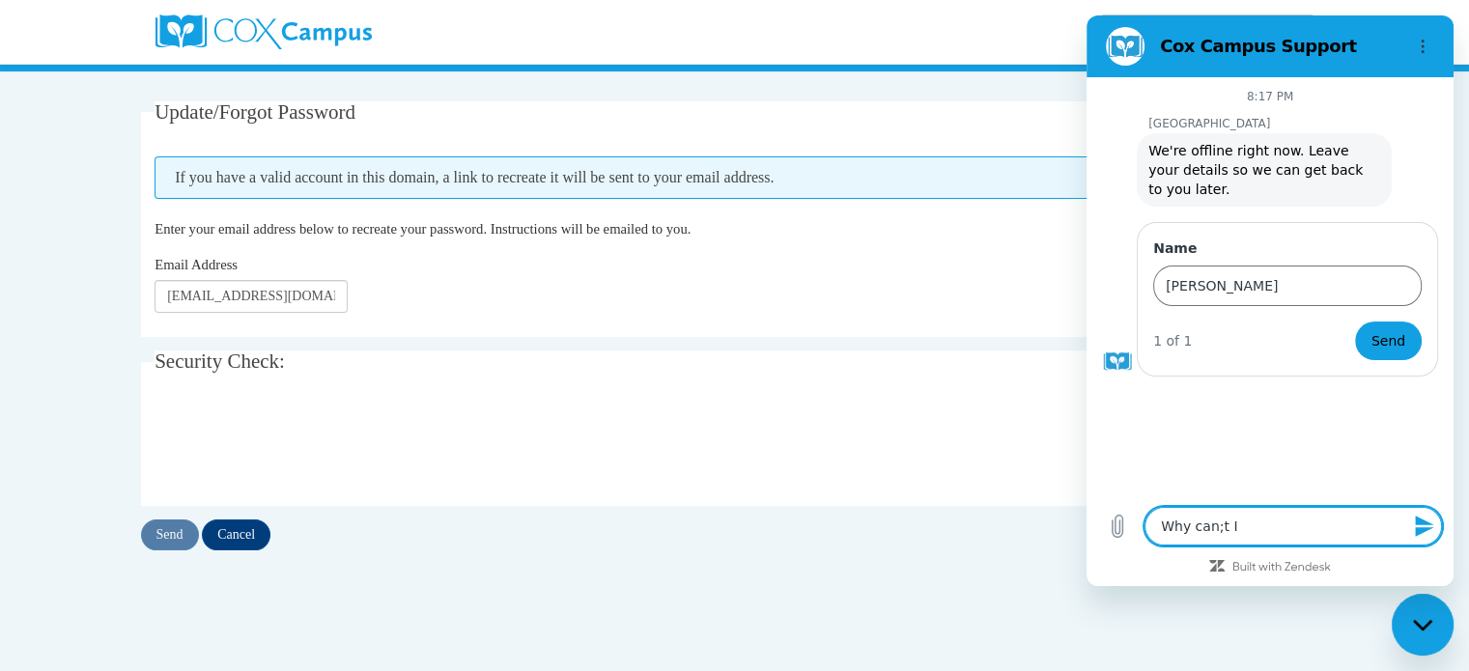
type textarea "Why can;t I l"
type textarea "x"
type textarea "Why can;t I lo"
type textarea "x"
type textarea "Why can;t I log"
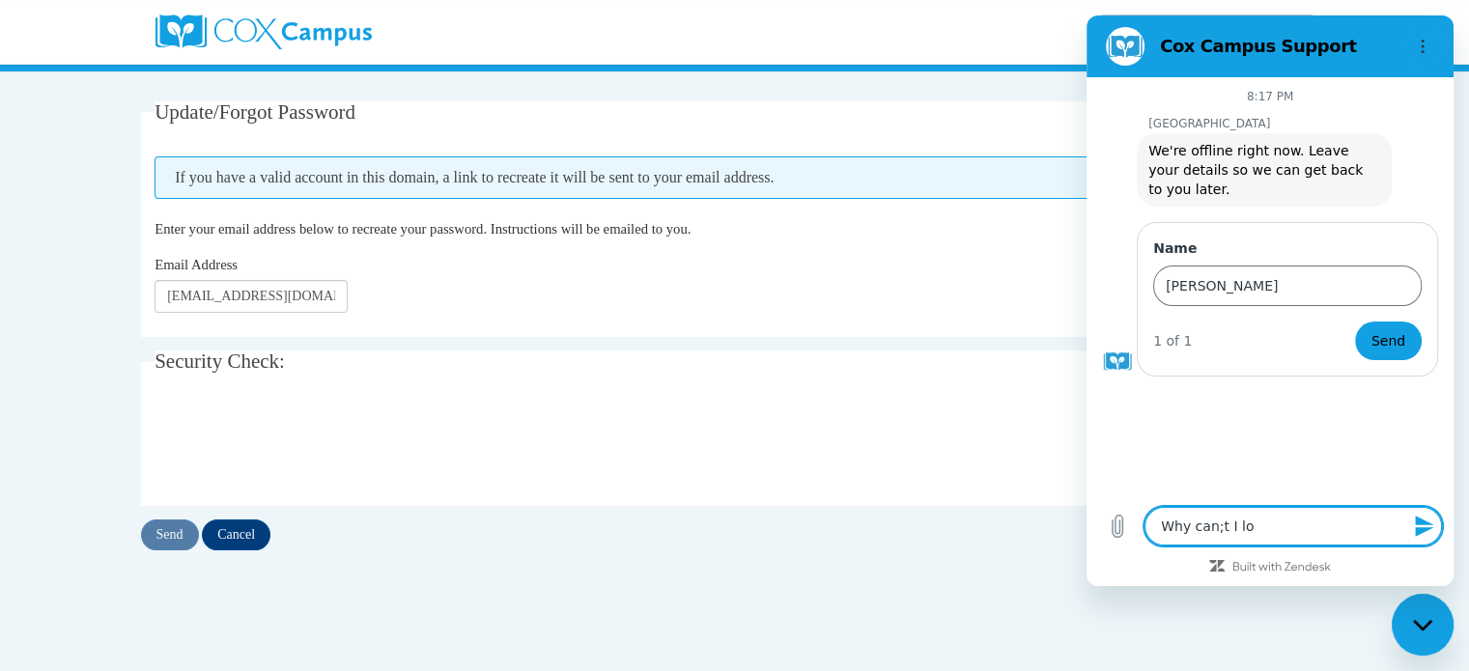
type textarea "x"
type textarea "Why can;t I log"
type textarea "x"
type textarea "Why can;t I log i"
type textarea "x"
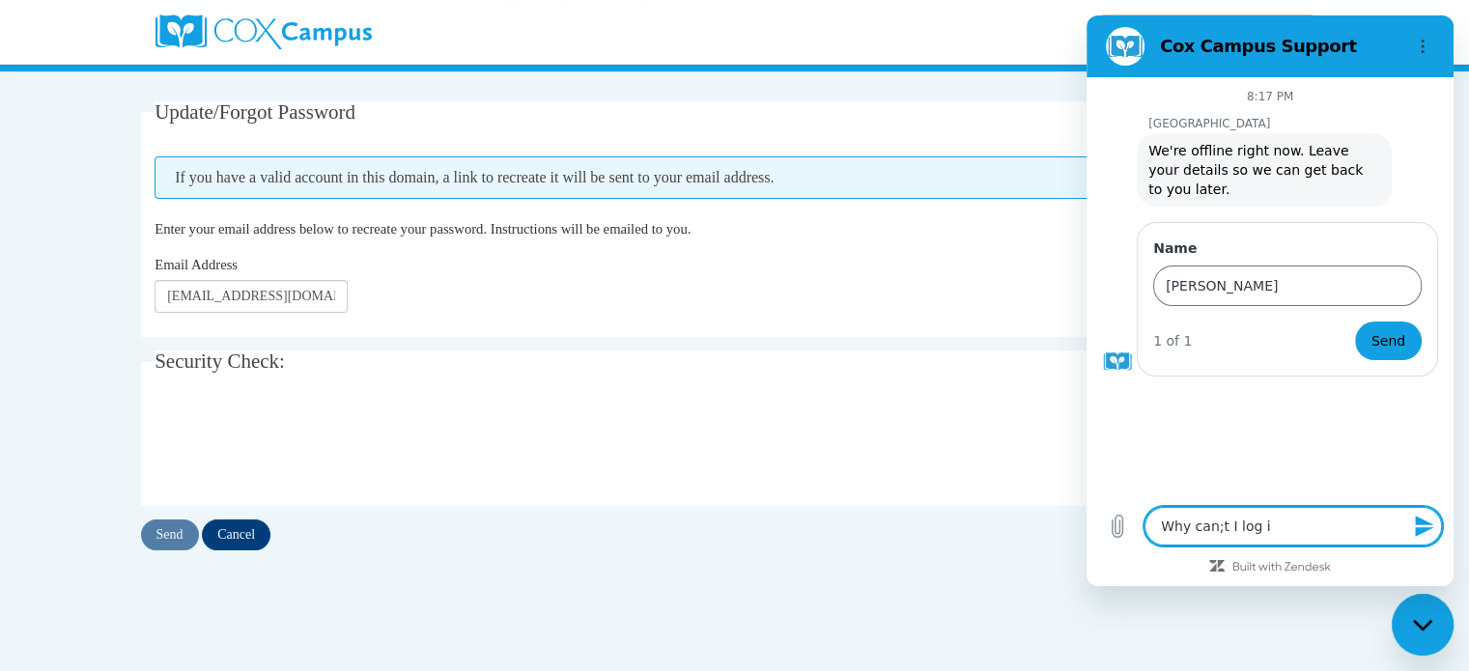
type textarea "Why can;t I log in"
type textarea "x"
type textarea "Why can;t I log in?"
type textarea "x"
click at [1212, 528] on textarea "Why can;t I log in?" at bounding box center [1292, 526] width 297 height 39
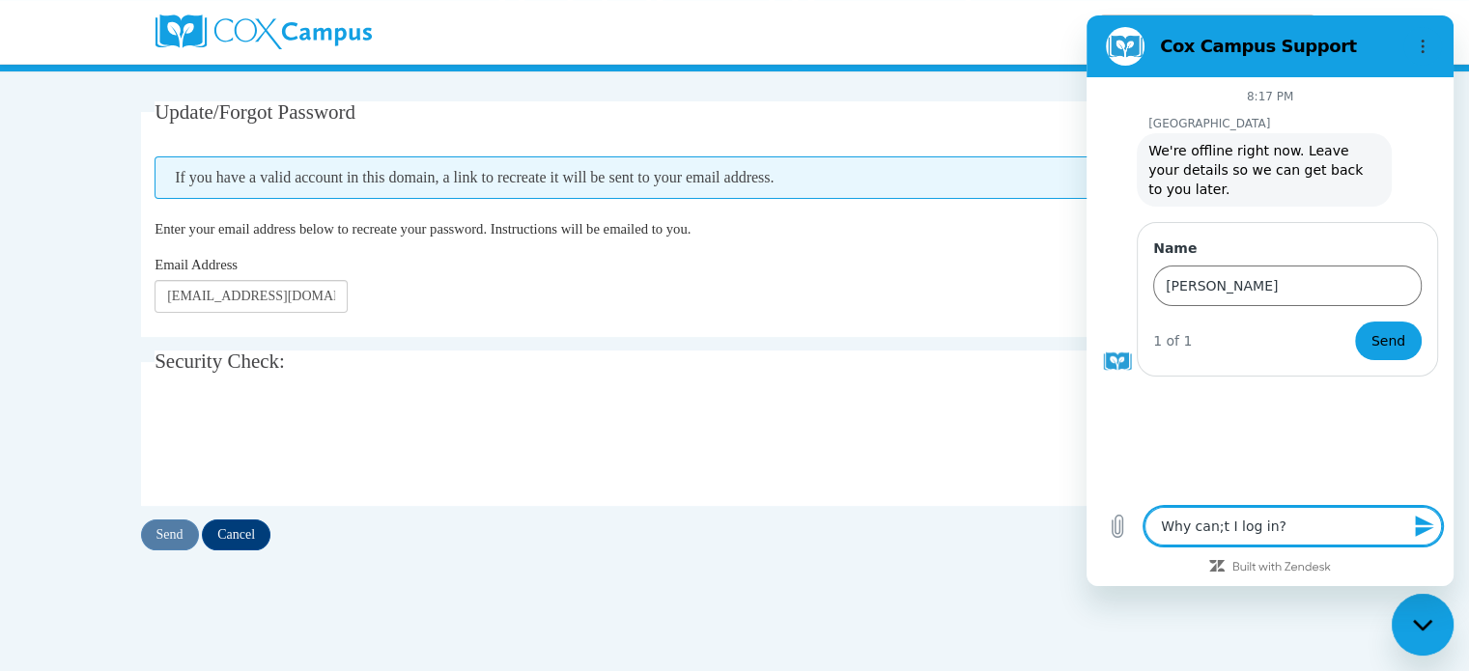
type textarea "Why can];t I log in?"
type textarea "x"
type textarea "Why can],;t I log in?"
type textarea "x"
type textarea "Why can],t I log in?"
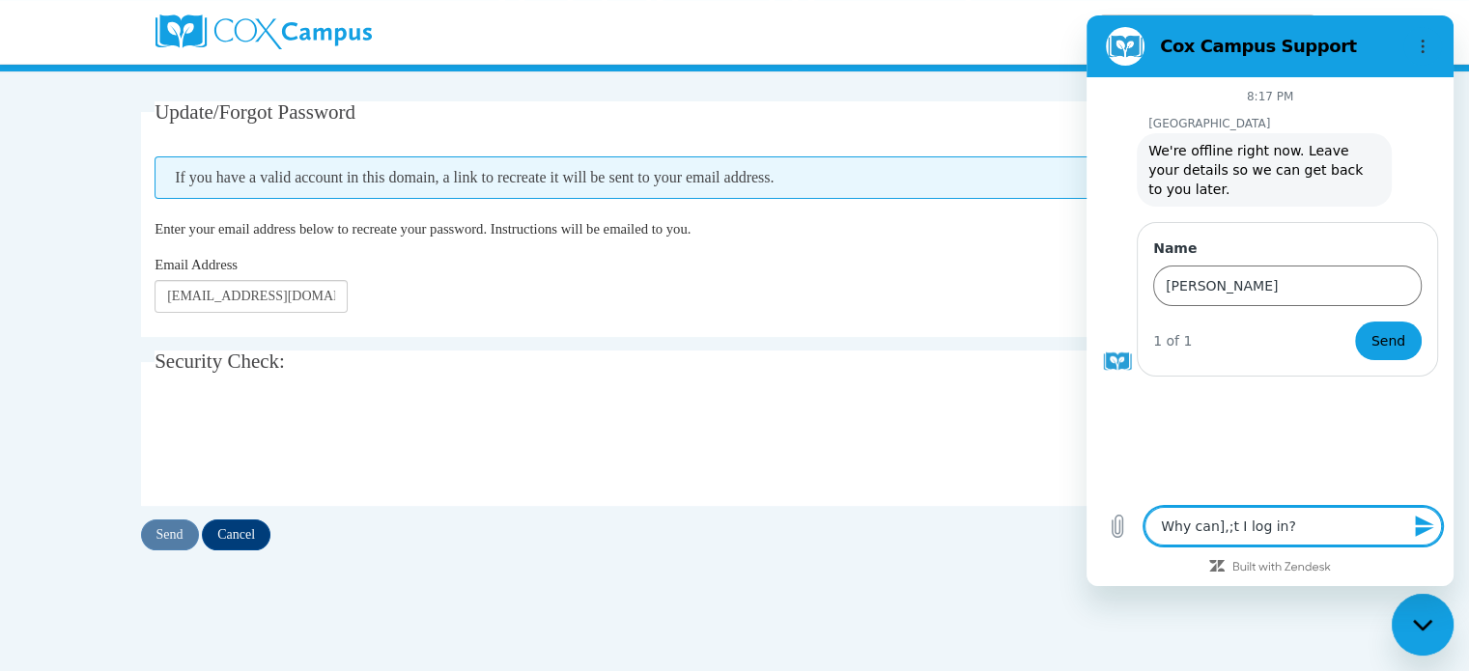
type textarea "x"
type textarea "Why can]t I log in?"
type textarea "x"
type textarea "Why can]'t I log in?"
type textarea "x"
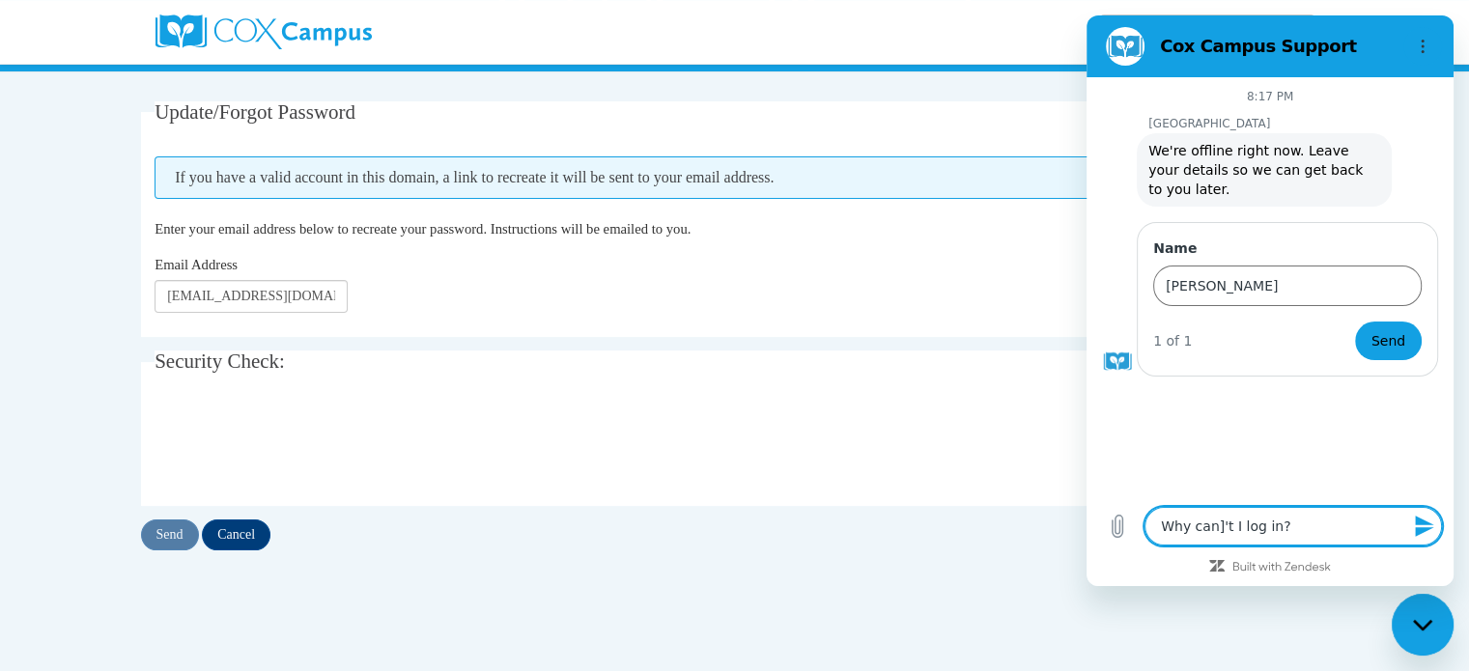
type textarea "Why can]'t I log in?"
click at [1426, 528] on icon "Send message" at bounding box center [1424, 526] width 18 height 21
type textarea "x"
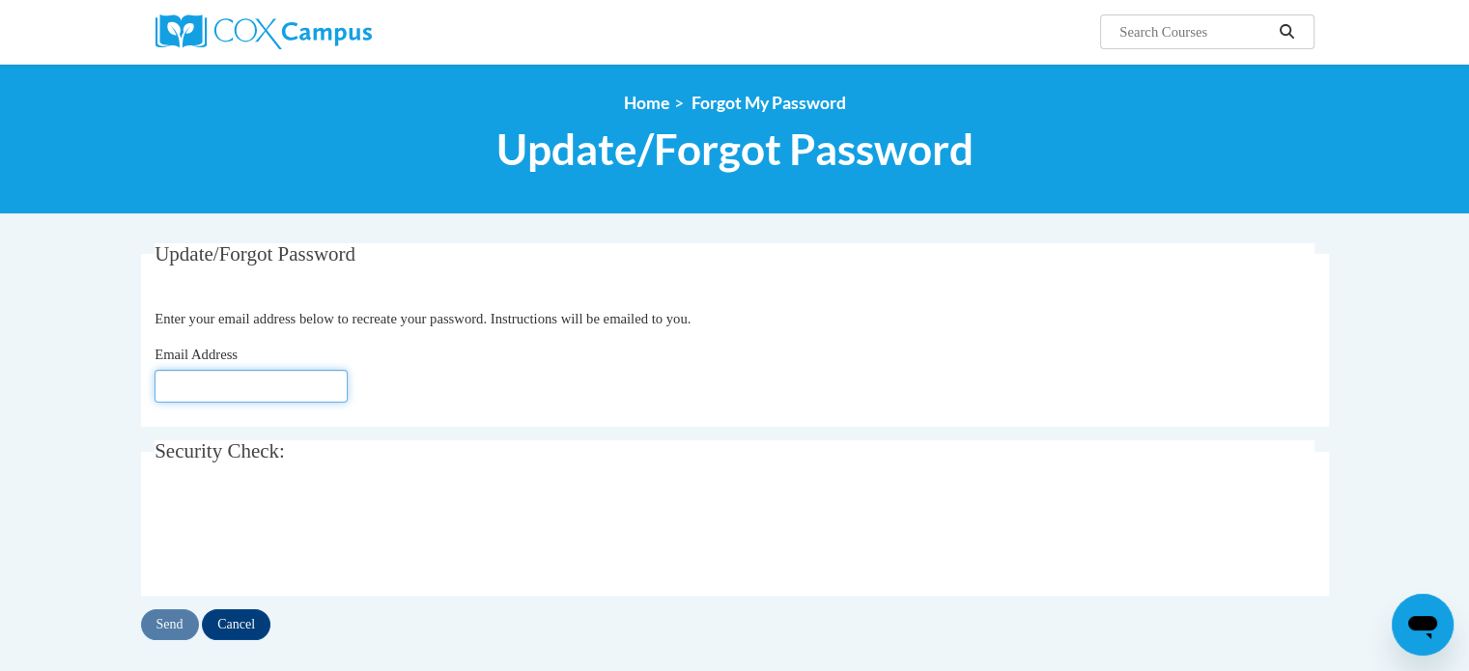
click at [313, 375] on input "Email Address" at bounding box center [250, 386] width 193 height 33
type input "[EMAIL_ADDRESS][DOMAIN_NAME]"
click at [171, 623] on input "Send" at bounding box center [170, 624] width 58 height 31
